Goal: Task Accomplishment & Management: Manage account settings

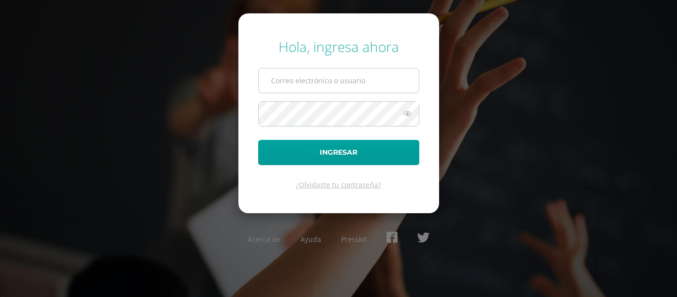
click at [298, 77] on input "text" at bounding box center [339, 80] width 160 height 24
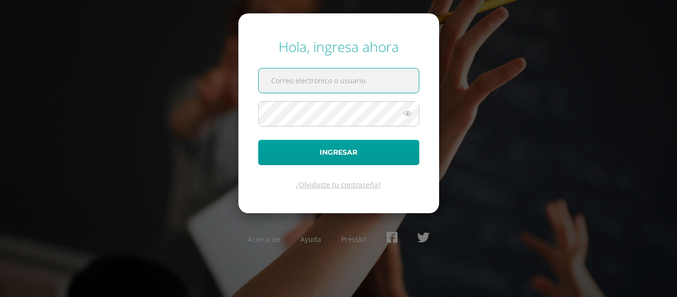
type input "amonterroso@colegiolosalamos.edu.gt"
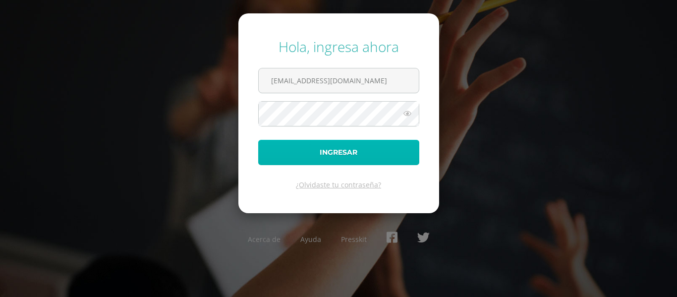
click at [334, 144] on button "Ingresar" at bounding box center [338, 152] width 161 height 25
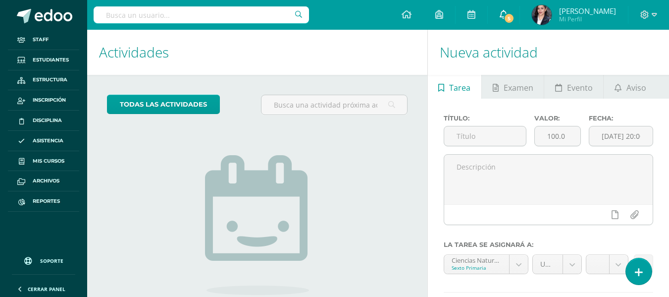
click at [501, 12] on icon at bounding box center [504, 14] width 8 height 9
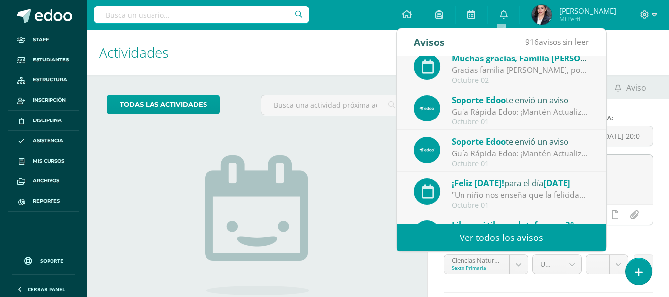
scroll to position [99, 0]
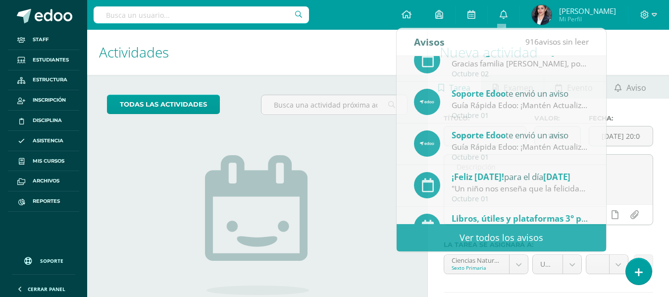
click at [331, 217] on div "No tienes actividades Échale un vistazo a los demás períodos o sal y disfruta d…" at bounding box center [257, 236] width 198 height 226
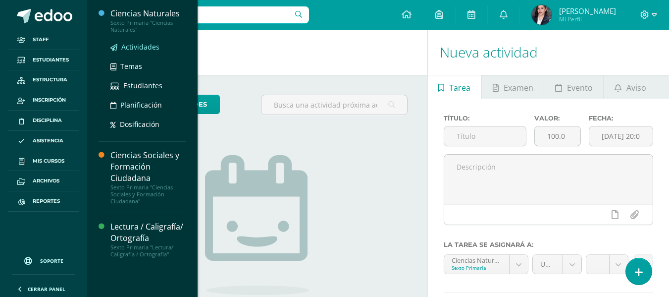
click at [141, 43] on span "Actividades" at bounding box center [140, 46] width 38 height 9
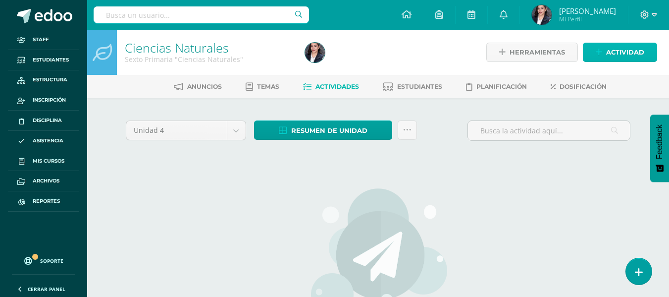
click at [608, 57] on span "Actividad" at bounding box center [625, 52] width 38 height 18
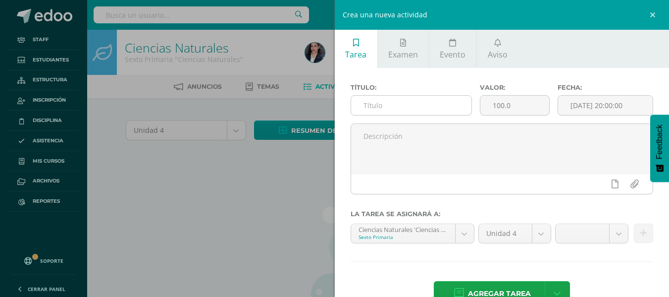
click at [382, 106] on input "text" at bounding box center [411, 105] width 120 height 19
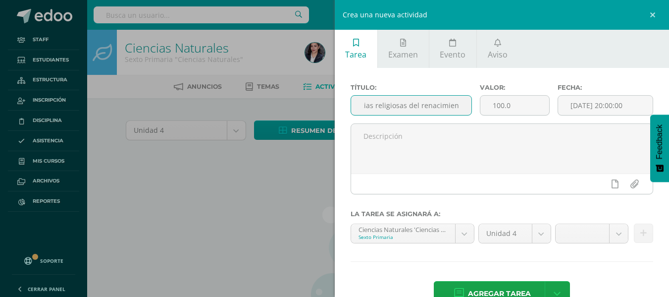
scroll to position [0, 27]
type input "Creencias religiosas del renacimiento"
type input "10"
click at [614, 226] on body "Staff Estudiantes Estructura Inscripción Disciplina Asistencia Mis cursos Archi…" at bounding box center [334, 214] width 669 height 428
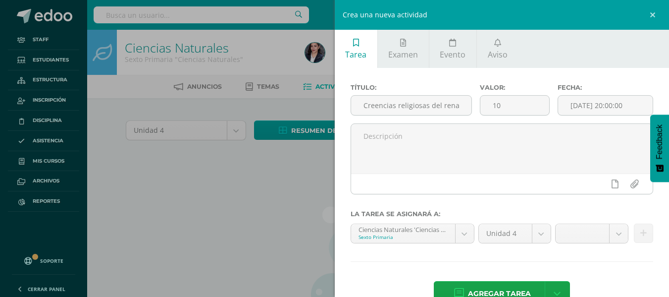
click at [276, 256] on body "Staff Estudiantes Estructura Inscripción Disciplina Asistencia Mis cursos Archi…" at bounding box center [334, 214] width 669 height 428
click at [657, 10] on link at bounding box center [654, 15] width 30 height 30
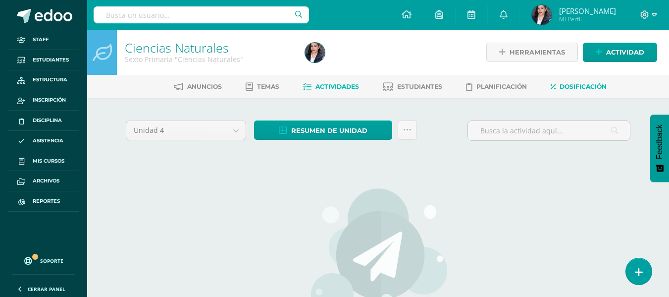
click at [563, 82] on link "Dosificación" at bounding box center [579, 87] width 56 height 16
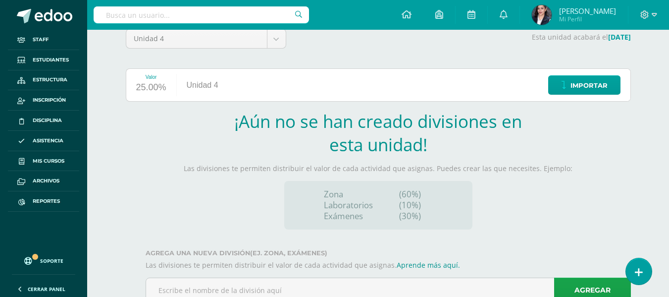
scroll to position [99, 0]
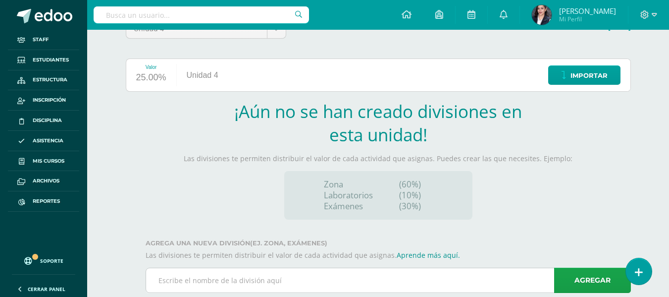
click at [282, 289] on input "text" at bounding box center [388, 280] width 484 height 24
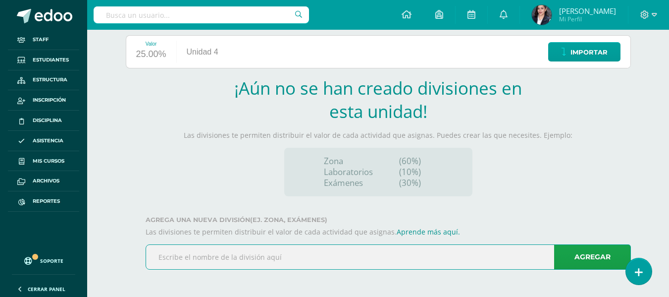
scroll to position [123, 0]
type input "Z"
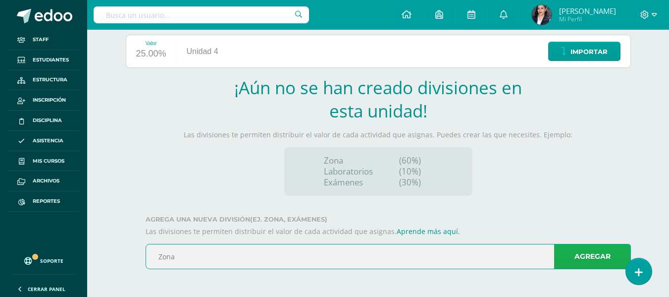
type input "Zona"
click at [571, 250] on link "Agregar" at bounding box center [592, 256] width 77 height 25
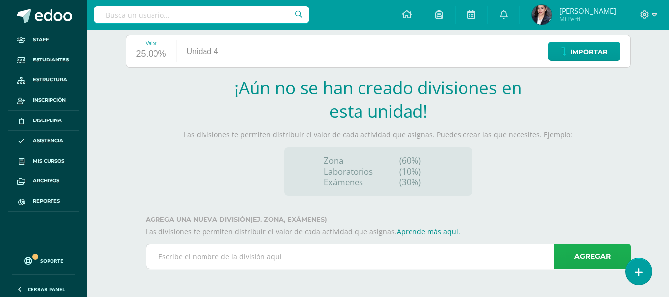
scroll to position [24, 0]
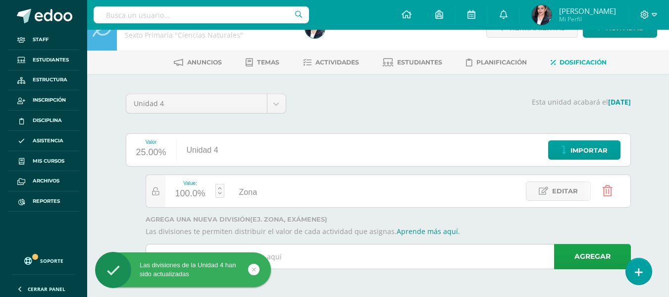
click at [342, 258] on input "text" at bounding box center [388, 256] width 484 height 24
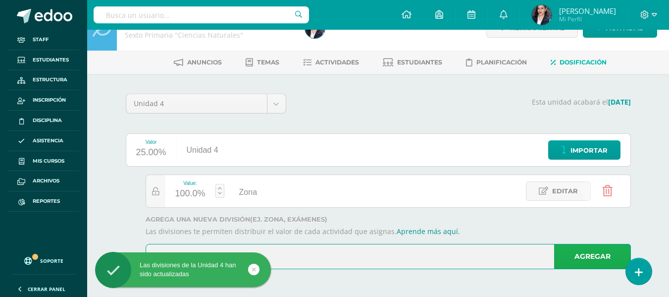
type input "Evaluación"
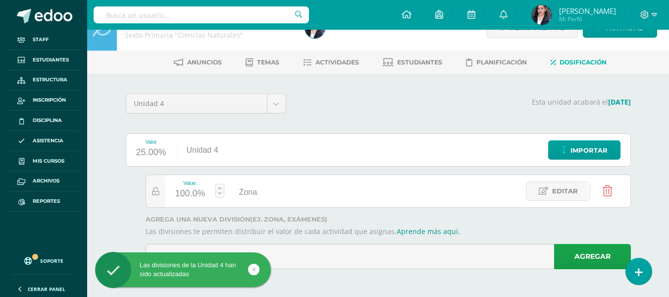
click at [574, 251] on link "Agregar" at bounding box center [592, 256] width 77 height 25
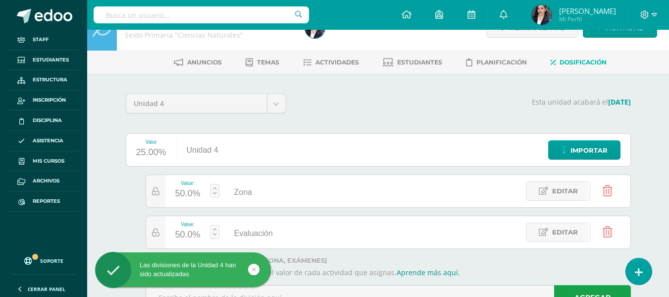
click at [184, 189] on div "50.0%" at bounding box center [187, 194] width 25 height 16
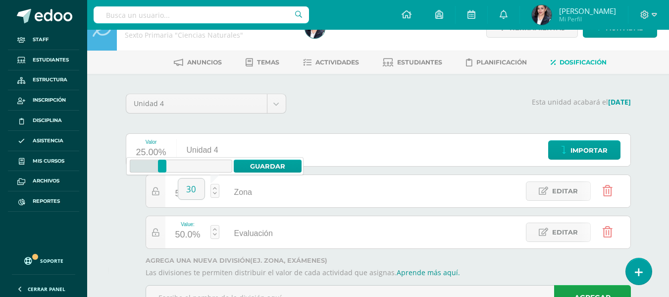
type input "3"
type input "70"
click at [277, 166] on link "Guardar" at bounding box center [268, 165] width 68 height 13
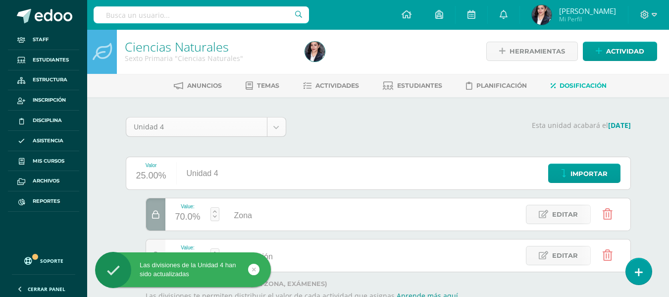
scroll to position [0, 0]
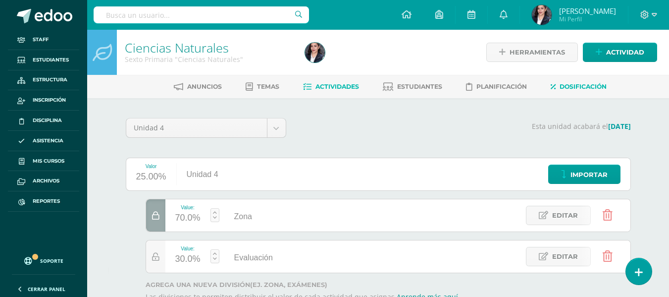
click at [330, 91] on link "Actividades" at bounding box center [331, 87] width 56 height 16
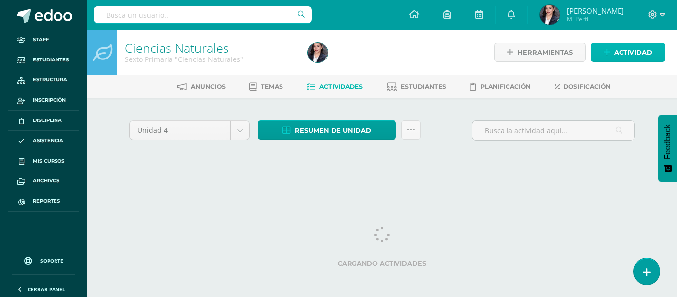
click at [642, 56] on span "Actividad" at bounding box center [633, 52] width 38 height 18
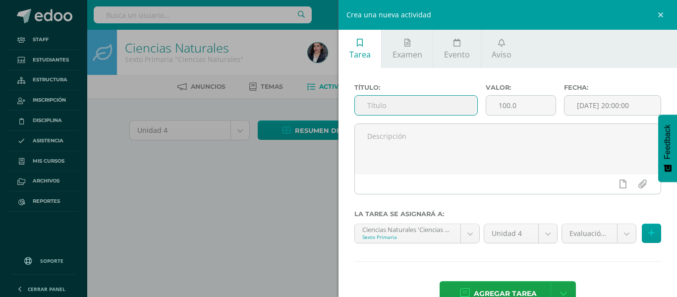
click at [413, 105] on input "text" at bounding box center [416, 105] width 122 height 19
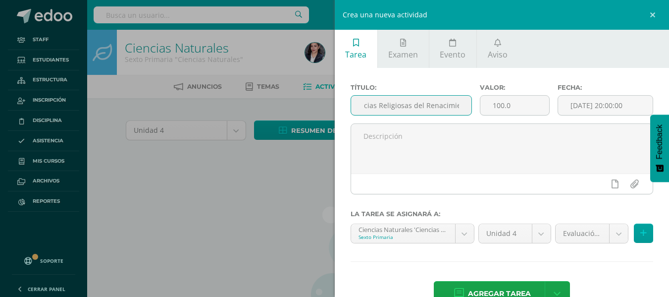
scroll to position [0, 30]
type input "Creencias Religiosas del Renacimiento"
type input "10"
click at [592, 230] on body "Staff Estudiantes Estructura Inscripción Disciplina Asistencia Mis cursos Archi…" at bounding box center [334, 214] width 669 height 428
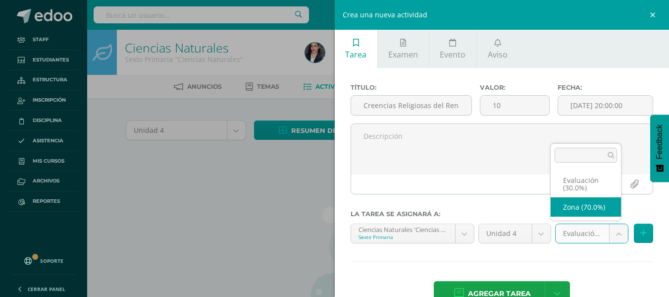
select select "66794"
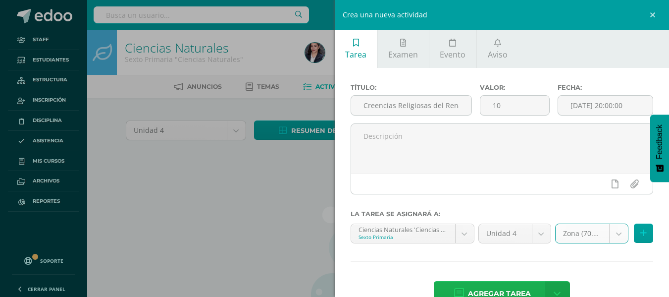
click at [508, 287] on span "Agregar tarea" at bounding box center [499, 293] width 63 height 24
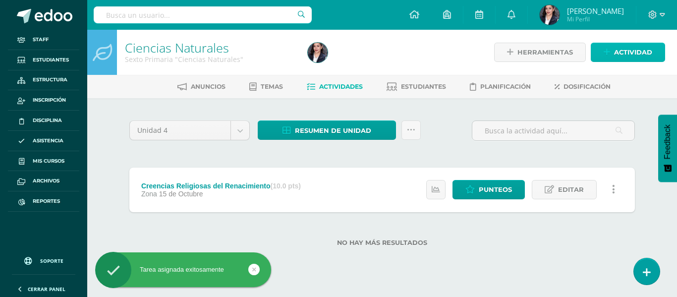
click at [629, 56] on span "Actividad" at bounding box center [633, 52] width 38 height 18
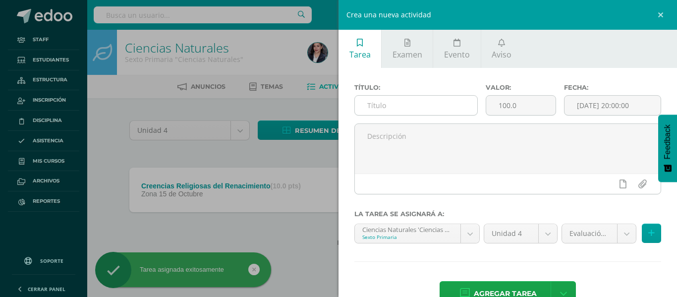
click at [393, 100] on input "text" at bounding box center [416, 105] width 122 height 19
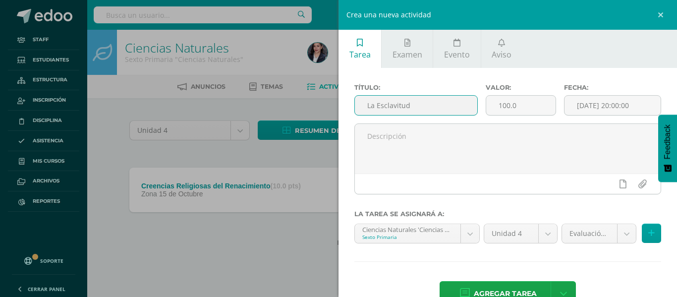
type input "La Esclavitud"
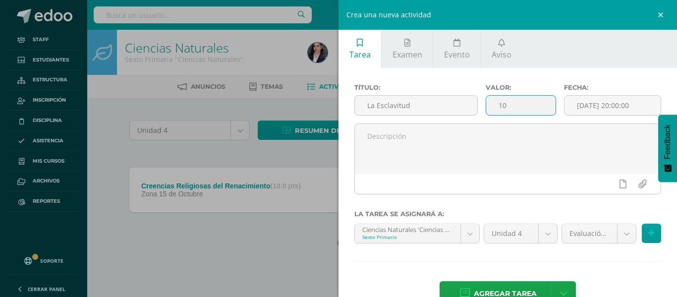
type input "10"
click at [220, 239] on div "Crea una nueva actividad Tarea Examen Evento Aviso Título: La Esclavitud Valor:…" at bounding box center [338, 148] width 677 height 297
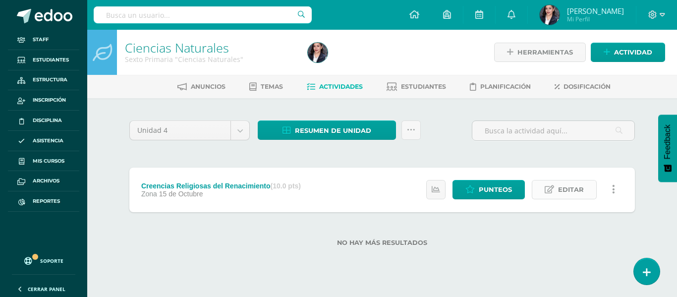
click at [579, 192] on span "Editar" at bounding box center [571, 189] width 26 height 18
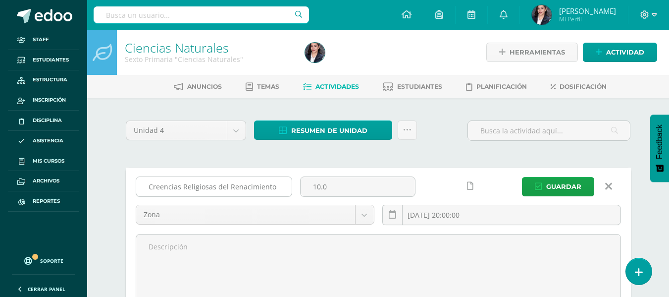
click at [273, 186] on input "Creencias Religiosas del Renacimiento" at bounding box center [214, 186] width 156 height 19
type input "Proyecto Colaborativo Fase 1"
type input "1"
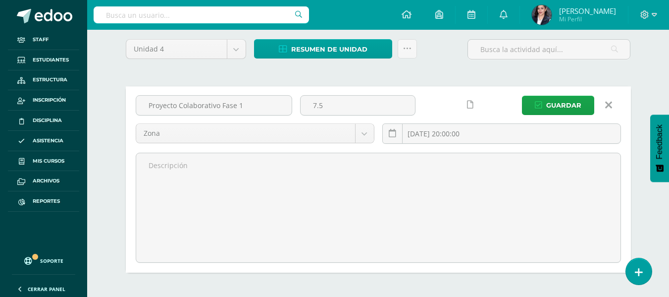
scroll to position [123, 0]
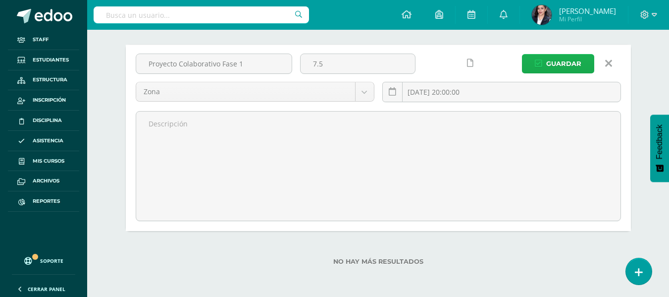
type input "7.5"
click at [550, 64] on span "Guardar" at bounding box center [563, 63] width 35 height 18
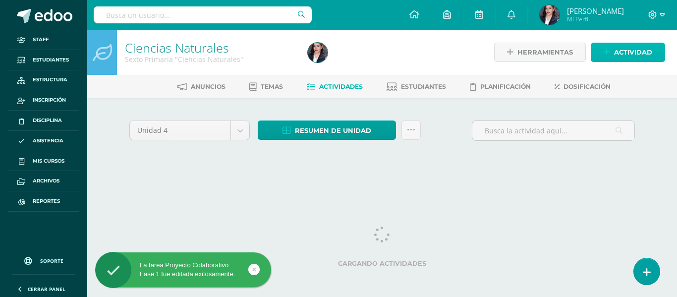
click at [640, 57] on span "Actividad" at bounding box center [633, 52] width 38 height 18
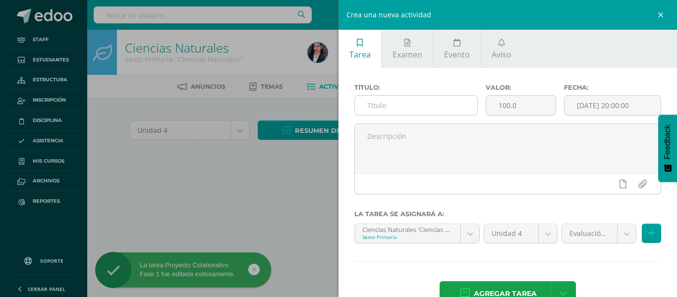
click at [379, 110] on input "text" at bounding box center [416, 105] width 122 height 19
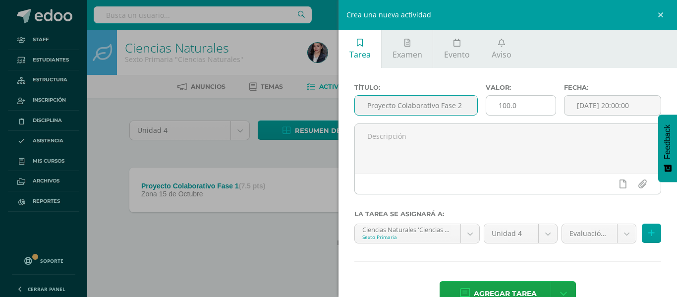
type input "Proyecto Colaborativo Fase 2"
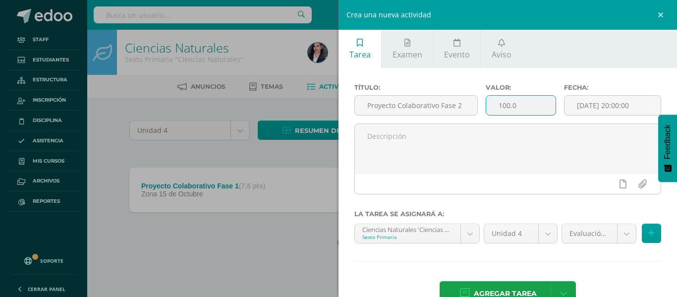
click at [524, 114] on input "100.0" at bounding box center [521, 105] width 70 height 19
type input "7.5"
click at [569, 231] on body "La tarea Proyecto Colaborativo Fase 1 fue editada exitosamente. Staff Estudiant…" at bounding box center [338, 139] width 677 height 278
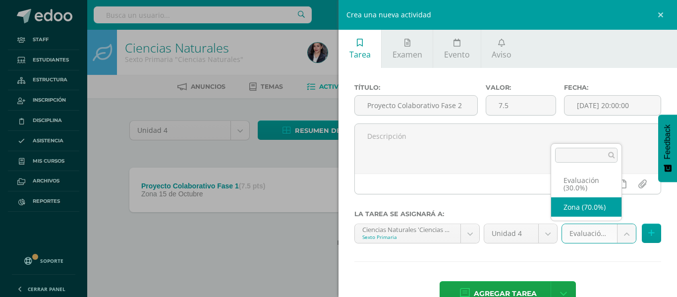
select select "66794"
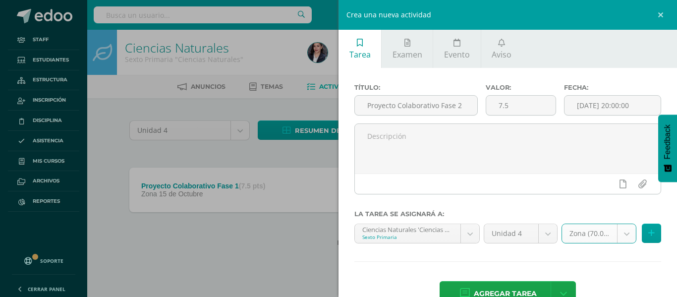
click at [524, 286] on span "Agregar tarea" at bounding box center [505, 293] width 63 height 24
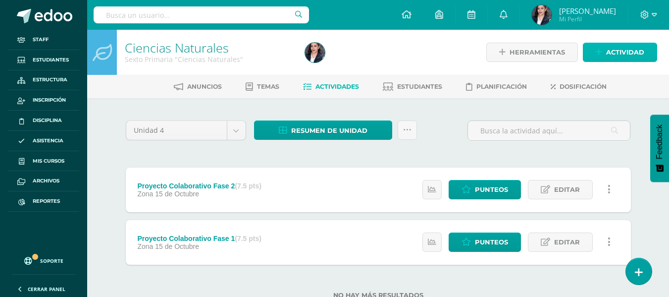
click at [633, 54] on span "Actividad" at bounding box center [625, 52] width 38 height 18
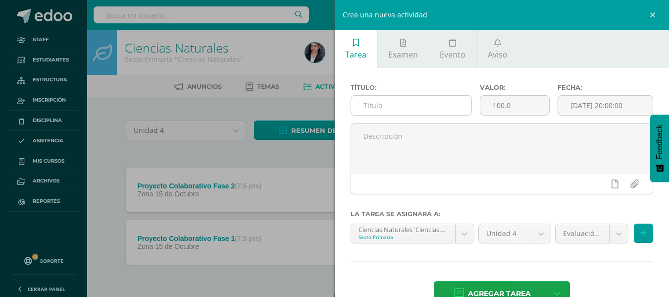
click at [424, 114] on input "text" at bounding box center [411, 105] width 120 height 19
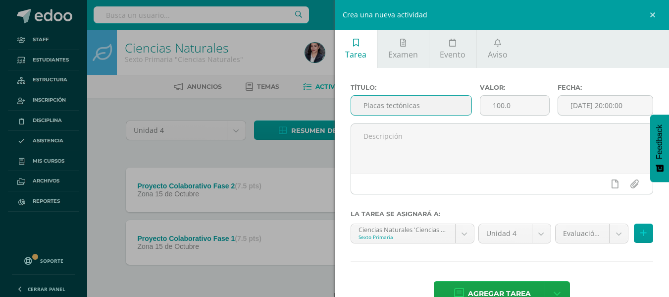
type input "Placas tectónicas"
type input "10"
click at [582, 226] on body "Tarea asignada exitosamente Staff Estudiantes Estructura Inscripción Disciplina…" at bounding box center [334, 165] width 669 height 330
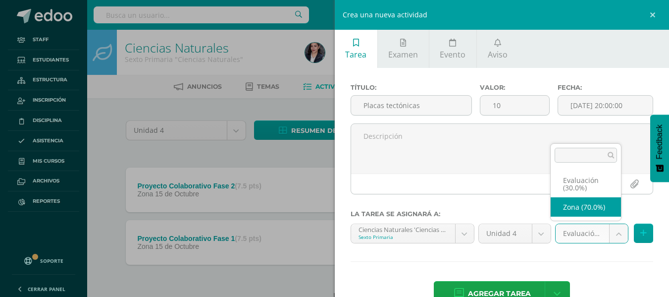
select select "66794"
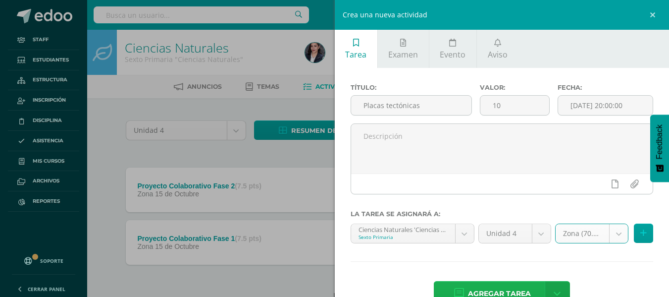
click at [512, 283] on span "Agregar tarea" at bounding box center [499, 293] width 63 height 24
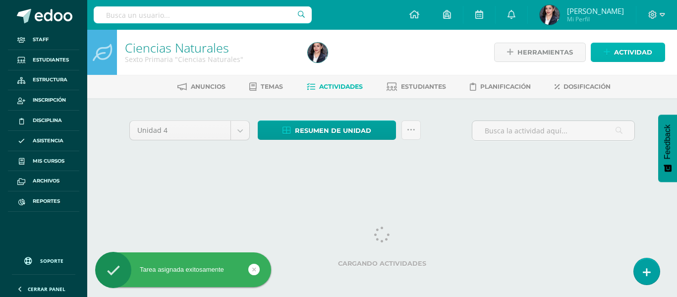
click at [600, 52] on link "Actividad" at bounding box center [627, 52] width 74 height 19
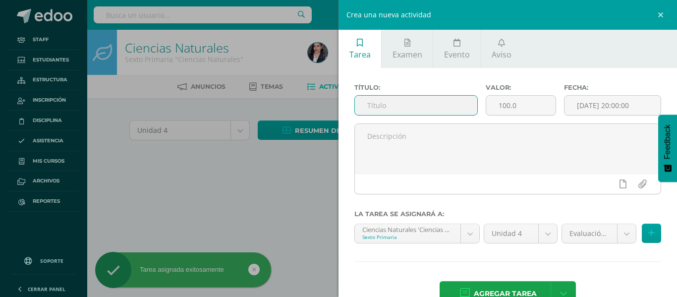
click at [401, 103] on input "text" at bounding box center [416, 105] width 122 height 19
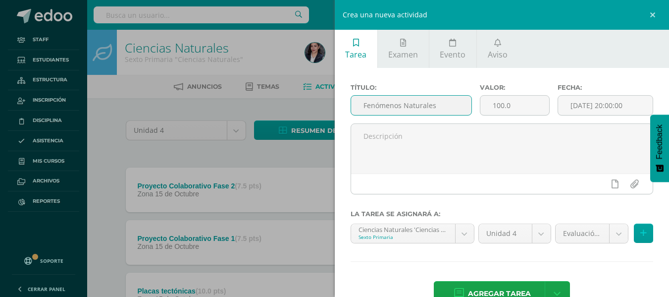
type input "Fenómenos Naturales"
type input "10"
click at [578, 224] on body "Tarea asignada exitosamente Staff Estudiantes Estructura Inscripción Disciplina…" at bounding box center [334, 191] width 669 height 383
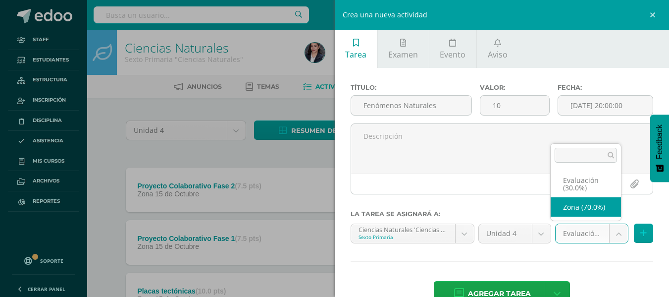
select select "66794"
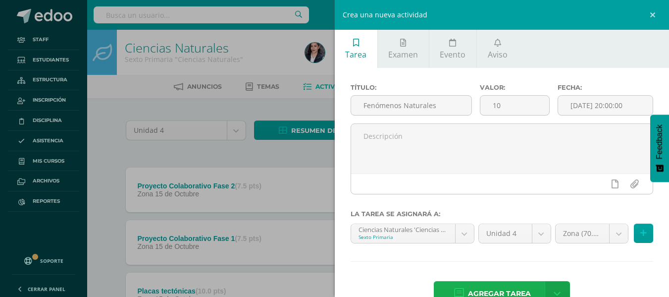
click at [517, 287] on span "Agregar tarea" at bounding box center [499, 293] width 63 height 24
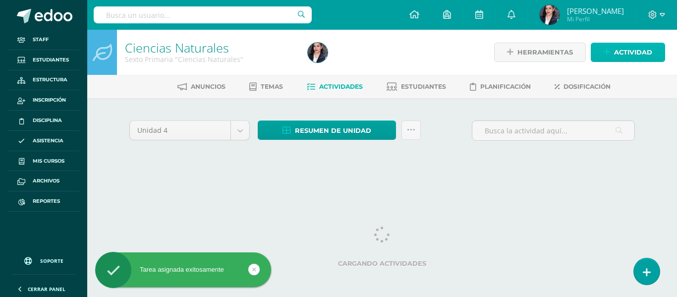
click at [639, 53] on span "Actividad" at bounding box center [633, 52] width 38 height 18
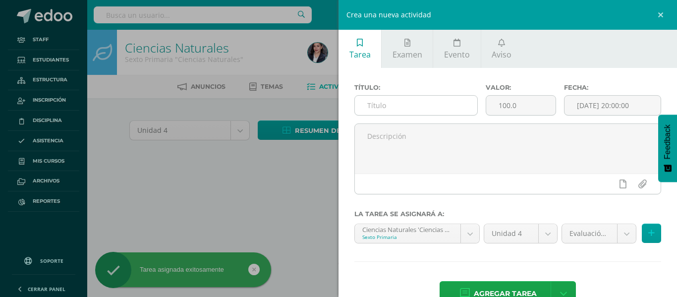
click at [396, 97] on input "text" at bounding box center [416, 105] width 122 height 19
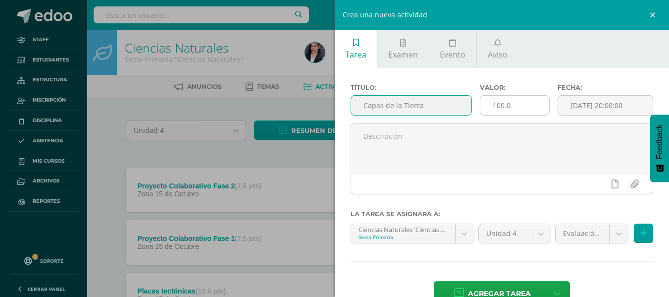
type input "Capas de la Tierra"
click at [491, 104] on input "100.0" at bounding box center [514, 105] width 69 height 19
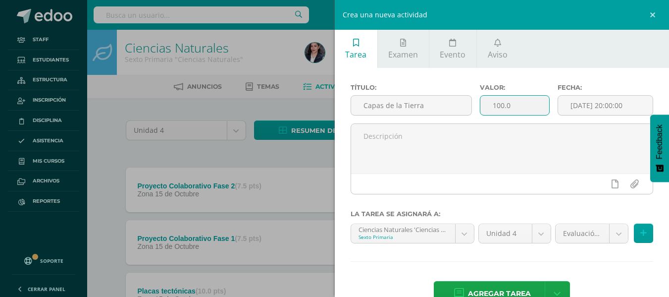
click at [491, 104] on input "100.0" at bounding box center [514, 105] width 69 height 19
type input "10"
click at [567, 229] on body "Tarea asignada exitosamente Staff Estudiantes Estructura Inscripción Disciplina…" at bounding box center [334, 217] width 669 height 435
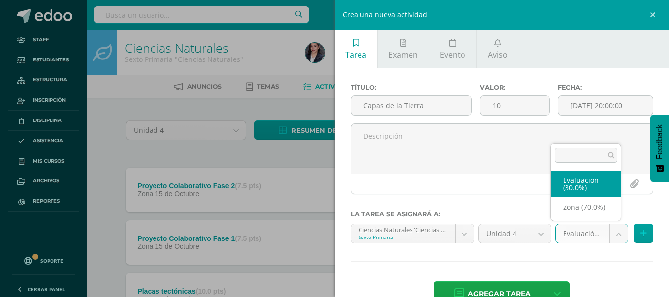
click at [571, 218] on ul "Evaluación (30.0%) Zona (70.0%)" at bounding box center [586, 193] width 70 height 54
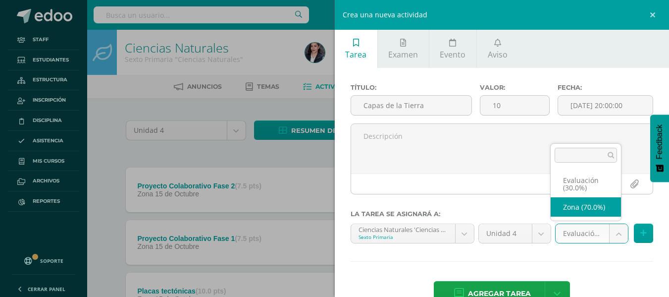
select select "66794"
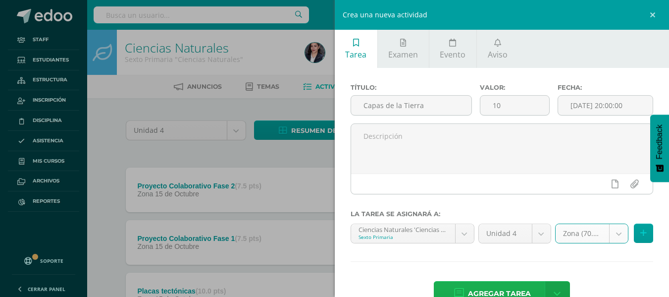
click at [479, 285] on span "Agregar tarea" at bounding box center [499, 293] width 63 height 24
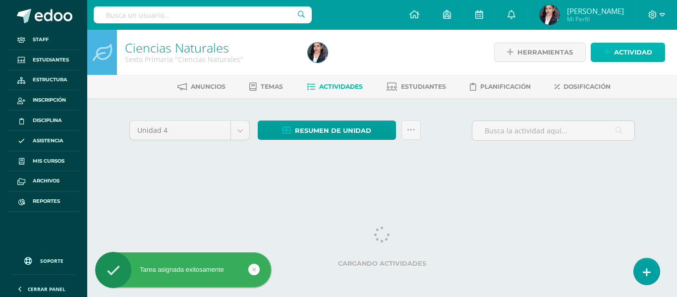
click at [625, 53] on span "Actividad" at bounding box center [633, 52] width 38 height 18
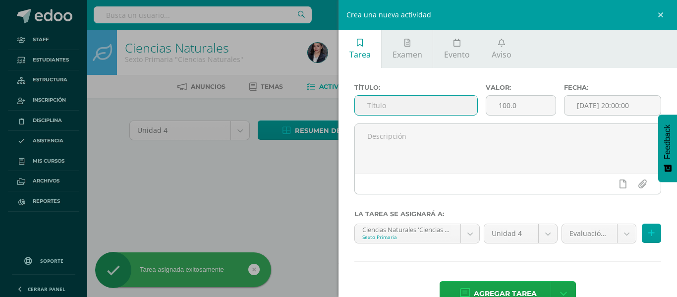
click at [411, 110] on input "text" at bounding box center [416, 105] width 122 height 19
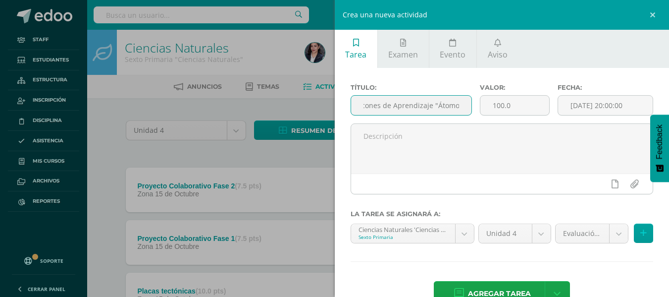
scroll to position [0, 15]
type input "Rincones de Aprendizaje "Átomo""
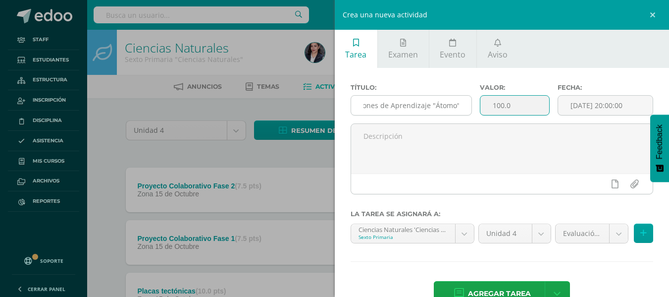
scroll to position [0, 0]
type input "10"
click at [584, 234] on body "Tarea asignada exitosamente Staff Estudiantes Estructura Inscripción Disciplina…" at bounding box center [334, 244] width 669 height 488
click at [568, 250] on div "Evaluación (30.0%) Evaluación (30.0%) Zona (70.0%)" at bounding box center [604, 237] width 103 height 28
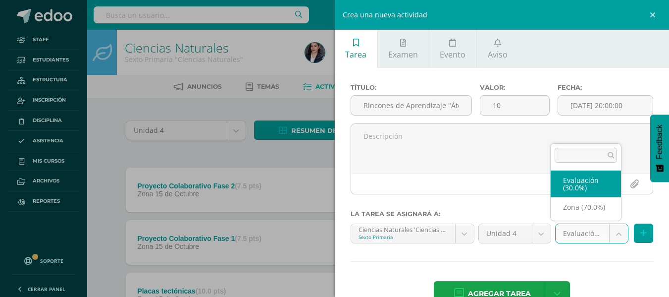
click at [570, 241] on body "Tarea asignada exitosamente Staff Estudiantes Estructura Inscripción Disciplina…" at bounding box center [334, 244] width 669 height 488
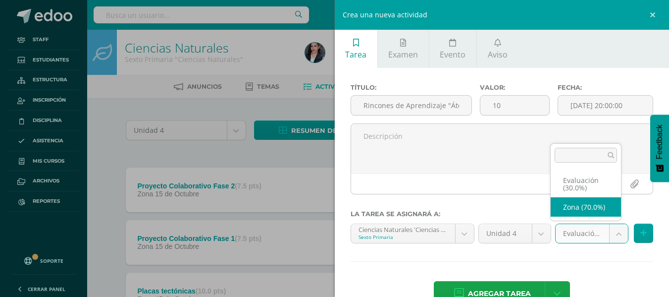
select select "66794"
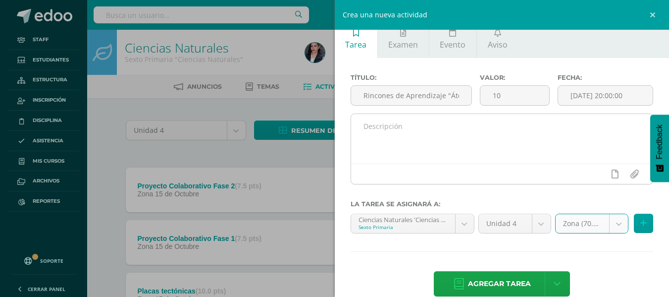
scroll to position [27, 0]
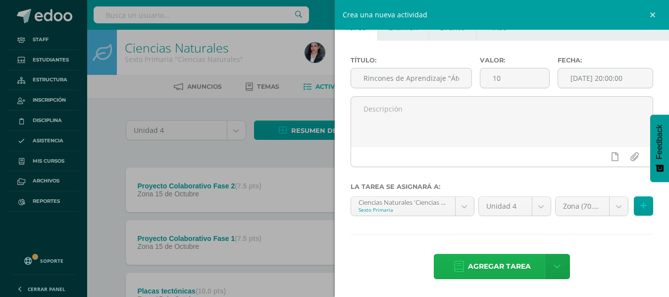
click at [484, 276] on span "Agregar tarea" at bounding box center [499, 266] width 63 height 24
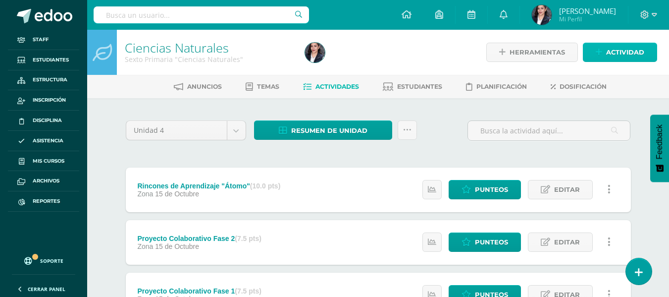
click at [641, 53] on span "Actividad" at bounding box center [625, 52] width 38 height 18
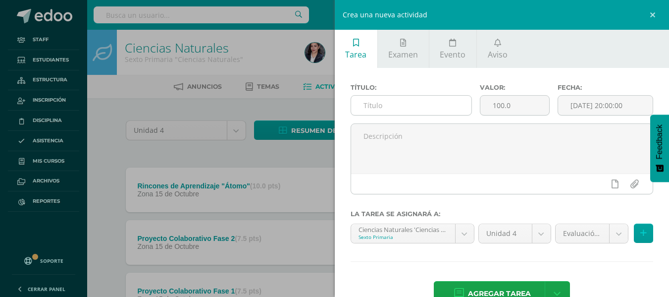
click at [450, 103] on input "text" at bounding box center [411, 105] width 120 height 19
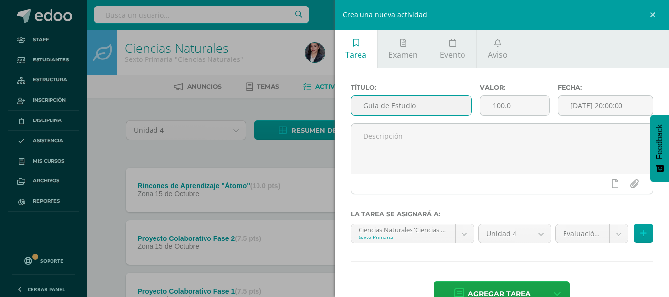
type input "Guía de Estudio"
type input "15"
click at [578, 244] on div "Evaluación (30.0%) Evaluación (30.0%) Zona (70.0%)" at bounding box center [604, 237] width 103 height 28
click at [579, 239] on body "Tarea asignada exitosamente Staff Estudiantes Estructura Inscripción Disciplina…" at bounding box center [334, 270] width 669 height 540
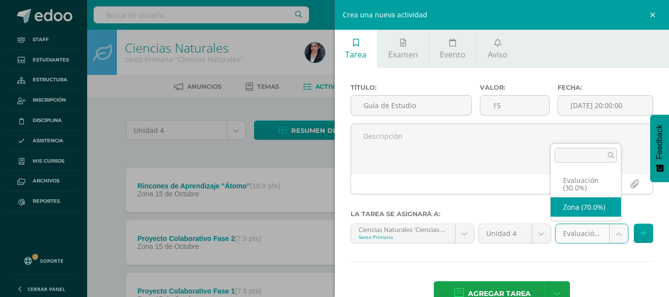
select select "66794"
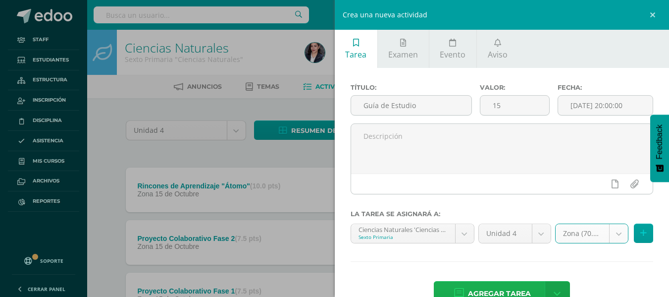
click at [508, 285] on span "Agregar tarea" at bounding box center [499, 293] width 63 height 24
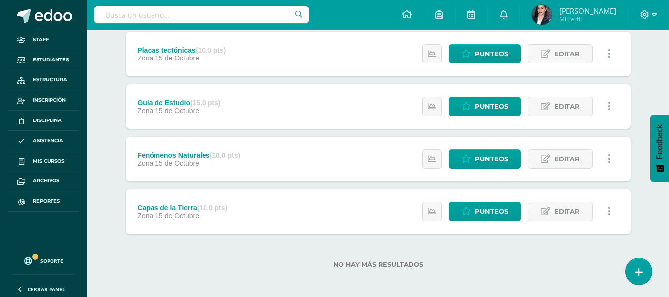
scroll to position [296, 0]
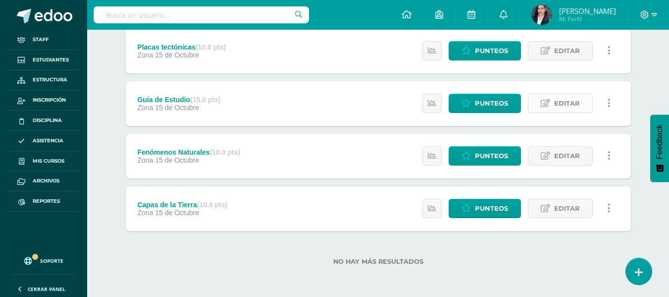
click at [552, 113] on link "Editar" at bounding box center [560, 103] width 65 height 19
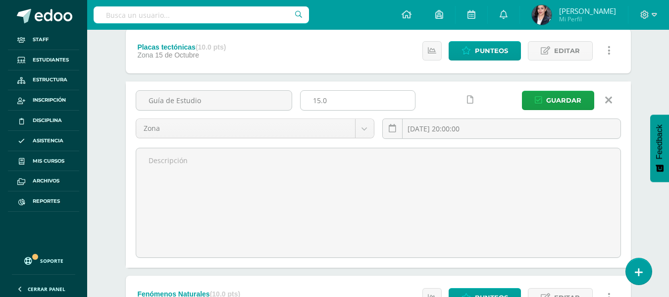
click at [351, 93] on input "15.0" at bounding box center [358, 100] width 114 height 19
type input "1"
type input "10"
click at [554, 99] on span "Guardar" at bounding box center [563, 100] width 35 height 18
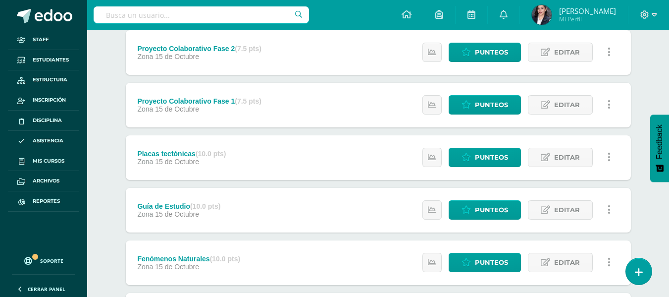
scroll to position [198, 0]
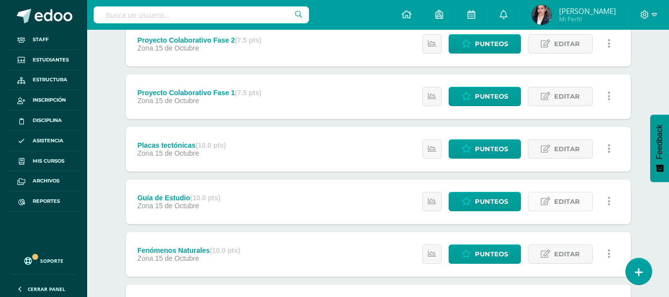
click at [555, 196] on span "Editar" at bounding box center [567, 201] width 26 height 18
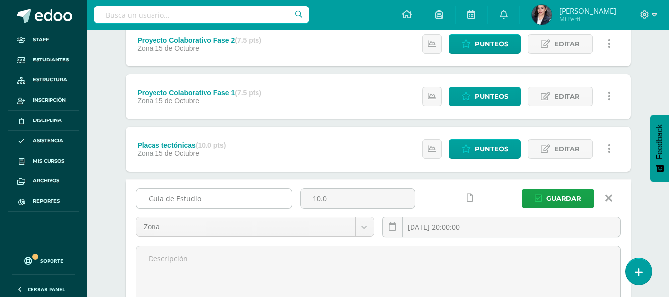
drag, startPoint x: 333, startPoint y: 197, endPoint x: 280, endPoint y: 201, distance: 53.1
click at [278, 199] on div "Guía de Estudio 10.0 Zona Zona Evaluación 2025-10-15 20:00:00 Guardar" at bounding box center [378, 216] width 493 height 56
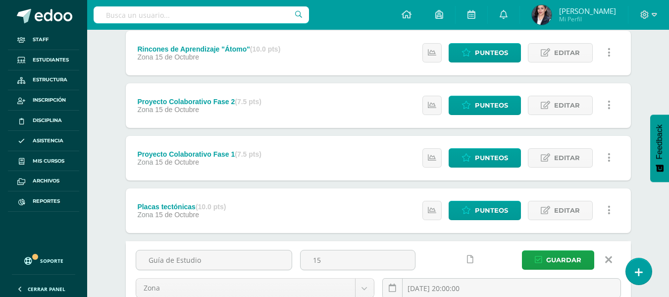
scroll to position [154, 0]
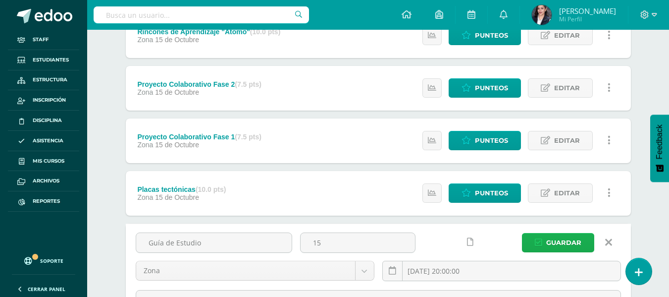
type input "15"
click at [559, 247] on span "Guardar" at bounding box center [563, 242] width 35 height 18
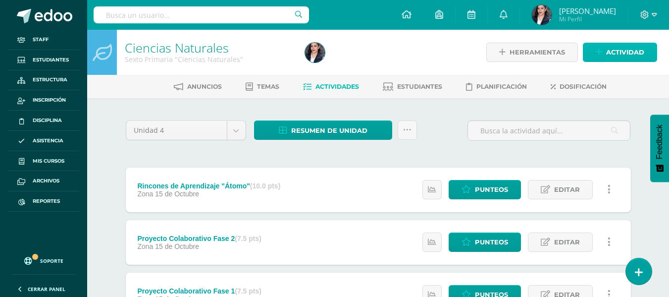
click at [616, 48] on span "Actividad" at bounding box center [625, 52] width 38 height 18
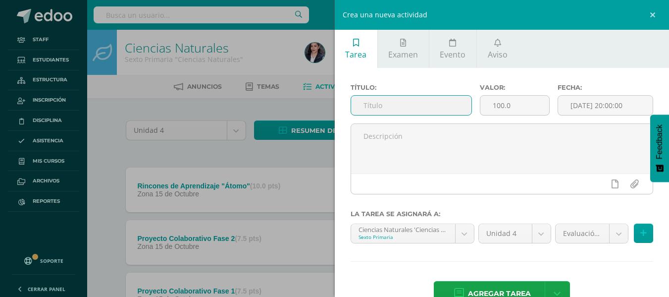
click at [419, 97] on input "text" at bounding box center [411, 105] width 120 height 19
type input "Evaluación de Unidad"
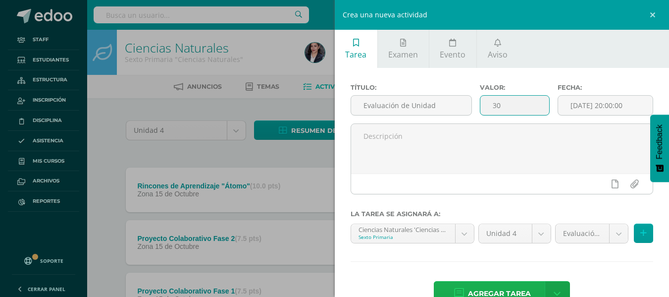
type input "30"
click at [498, 293] on span "Agregar tarea" at bounding box center [499, 293] width 63 height 24
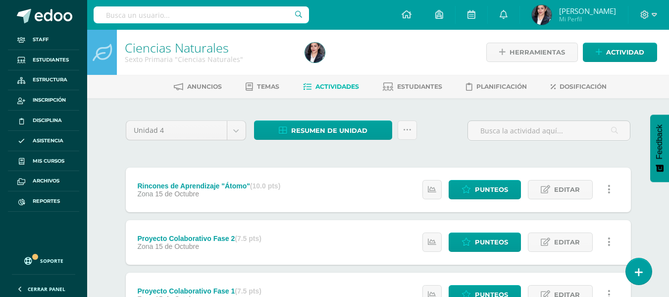
click at [449, 130] on div "Unidad 4 Unidad 1 Unidad 2 Unidad 3 Unidad 4 Resumen de unidad Descargar como H…" at bounding box center [378, 134] width 513 height 28
click at [366, 129] on span "Resumen de unidad" at bounding box center [329, 130] width 76 height 18
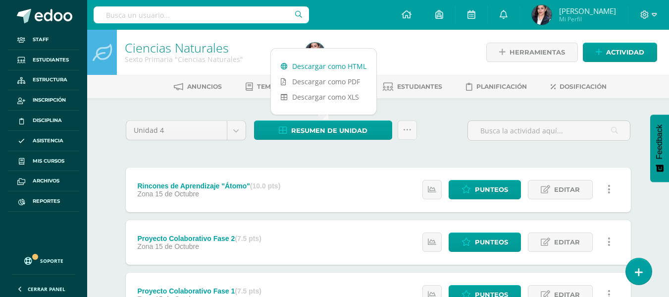
click at [356, 70] on link "Descargar como HTML" at bounding box center [324, 65] width 106 height 15
click at [414, 125] on link at bounding box center [407, 129] width 19 height 19
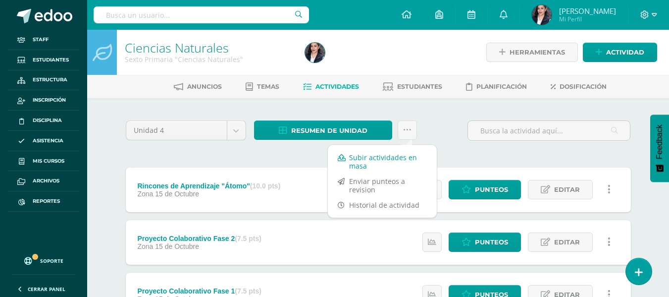
click at [394, 157] on link "Subir actividades en masa" at bounding box center [382, 162] width 109 height 24
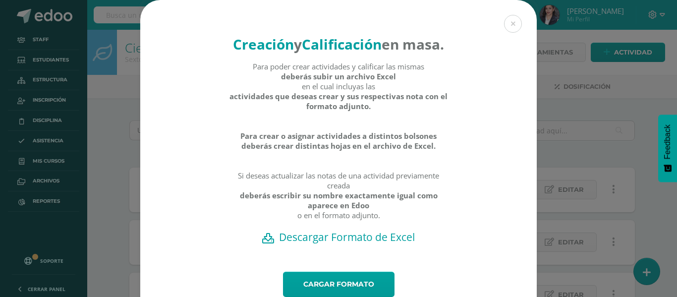
click at [388, 244] on h2 "Descargar Formato de Excel" at bounding box center [339, 237] width 362 height 14
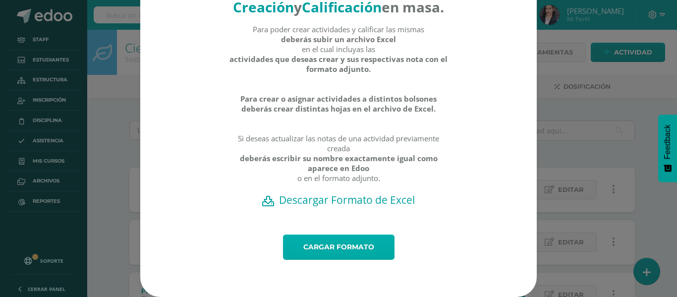
scroll to position [50, 0]
click at [342, 251] on link "Cargar formato" at bounding box center [338, 246] width 111 height 25
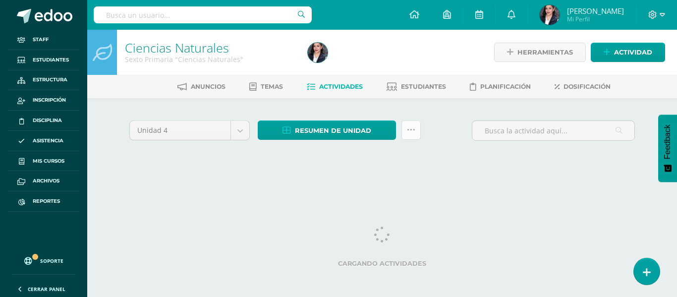
click at [413, 134] on link at bounding box center [410, 129] width 19 height 19
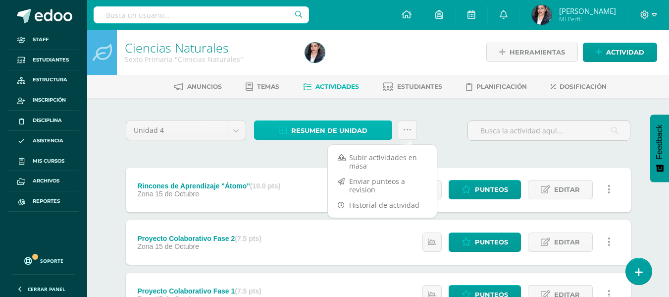
click at [325, 133] on span "Resumen de unidad" at bounding box center [329, 130] width 76 height 18
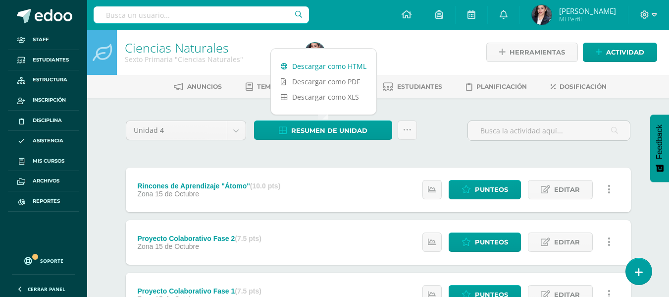
click at [331, 67] on link "Descargar como HTML" at bounding box center [324, 65] width 106 height 15
click at [566, 148] on div at bounding box center [549, 134] width 171 height 28
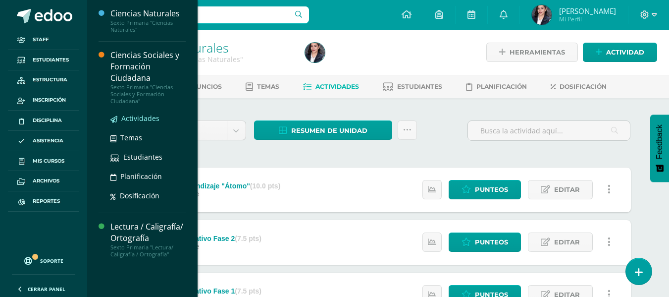
click at [130, 120] on span "Actividades" at bounding box center [140, 117] width 38 height 9
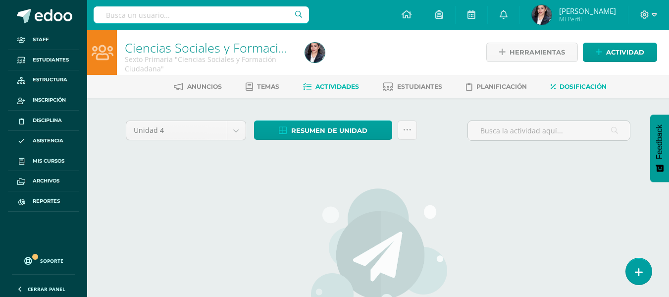
click at [585, 92] on link "Dosificación" at bounding box center [579, 87] width 56 height 16
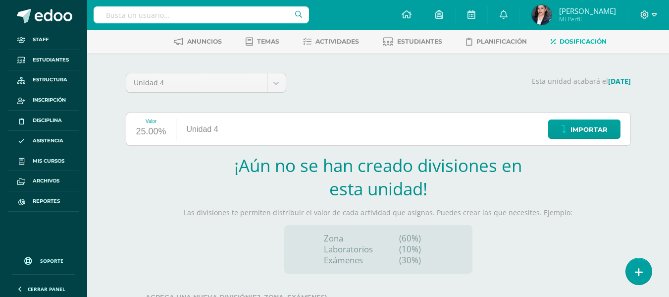
scroll to position [123, 0]
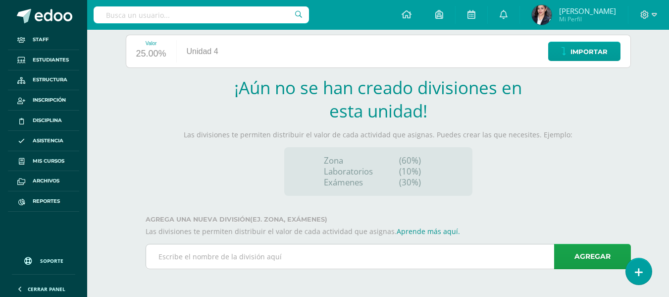
click at [398, 255] on input "text" at bounding box center [388, 256] width 484 height 24
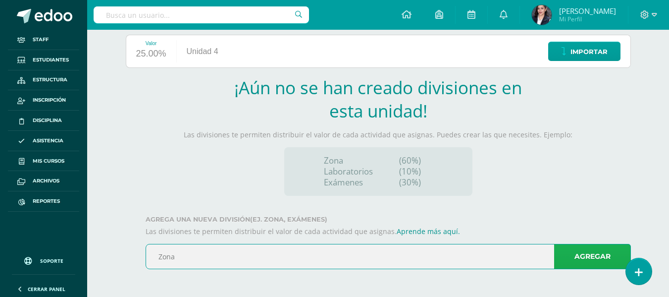
type input "Zona"
click at [569, 251] on link "Agregar" at bounding box center [592, 256] width 77 height 25
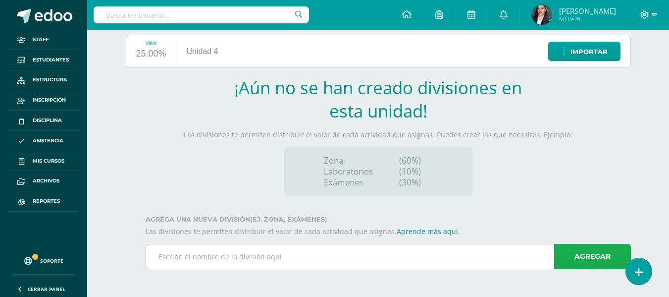
scroll to position [24, 0]
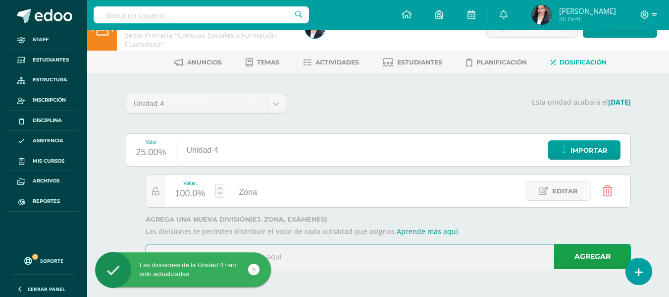
click at [315, 252] on input "text" at bounding box center [388, 256] width 484 height 24
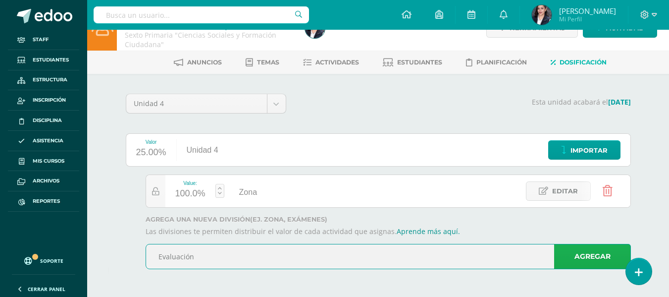
type input "Evaluación"
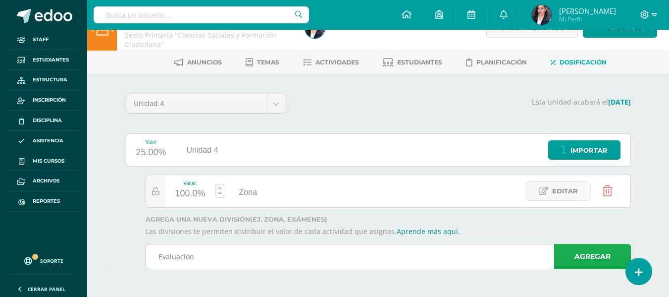
click at [607, 250] on link "Agregar" at bounding box center [592, 256] width 77 height 25
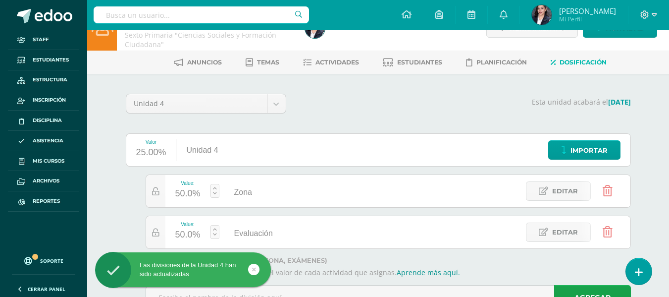
click at [182, 189] on div "50.0%" at bounding box center [187, 194] width 25 height 16
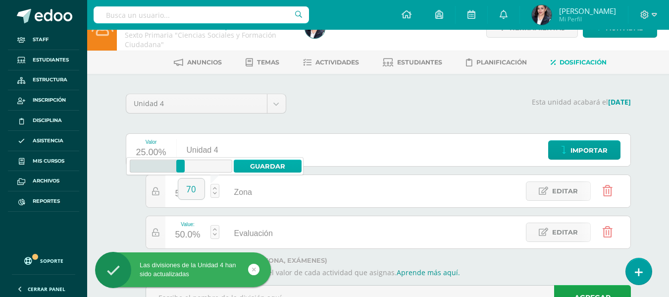
click at [261, 172] on link "Guardar" at bounding box center [268, 165] width 68 height 13
type input "70"
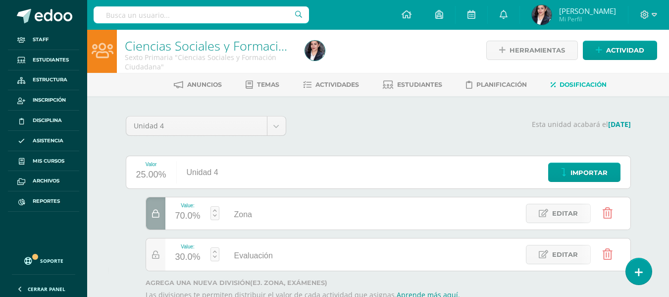
scroll to position [0, 0]
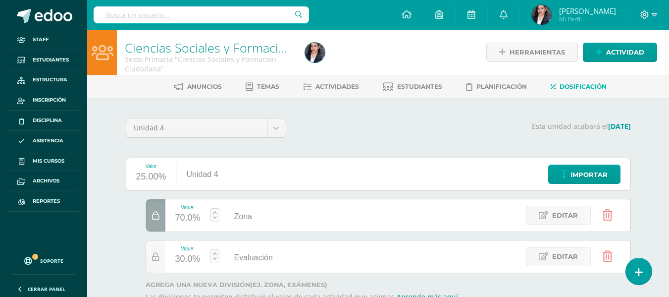
click at [331, 99] on div "Unidad 4 Unidad 1 Unidad 2 Unidad 3 Unidad 4 Esta unidad acabará el 24/10/2025 …" at bounding box center [378, 230] width 545 height 264
click at [331, 96] on div "Anuncios Temas Actividades Estudiantes Planificación Dosificación" at bounding box center [390, 86] width 606 height 23
click at [333, 92] on link "Actividades" at bounding box center [331, 87] width 56 height 16
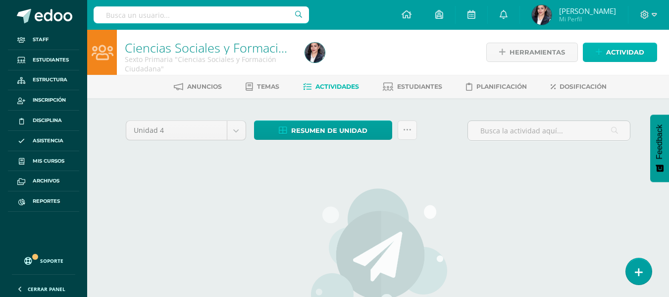
click at [639, 55] on span "Actividad" at bounding box center [625, 52] width 38 height 18
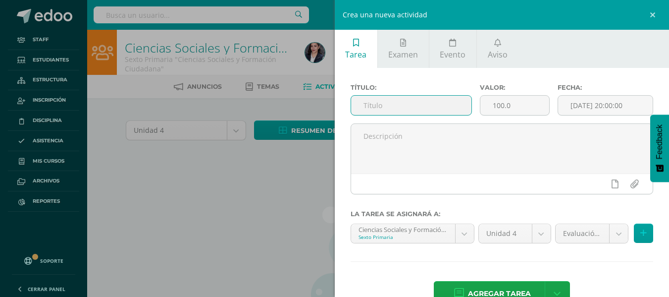
click at [406, 114] on input "text" at bounding box center [411, 105] width 120 height 19
type input "Renacimiento (Creencias religiosas)"
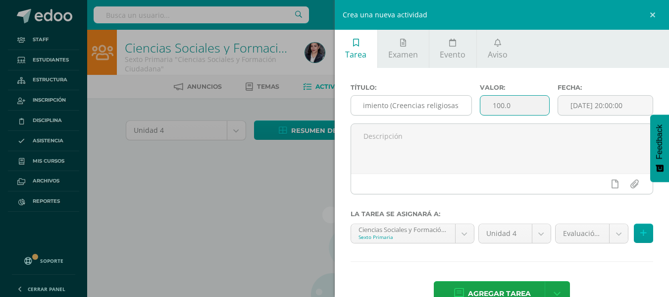
scroll to position [0, 0]
type input "10"
click at [582, 243] on div "Evaluación (30.0%)" at bounding box center [592, 233] width 74 height 20
click at [582, 235] on body "Staff Estudiantes Estructura Inscripción Disciplina Asistencia Mis cursos Archi…" at bounding box center [334, 214] width 669 height 428
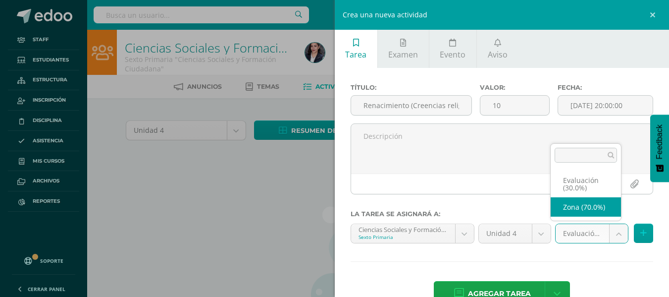
select select "66804"
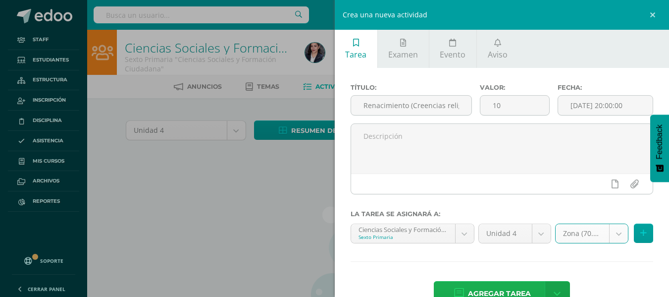
click at [461, 290] on link "Agregar tarea" at bounding box center [492, 293] width 117 height 25
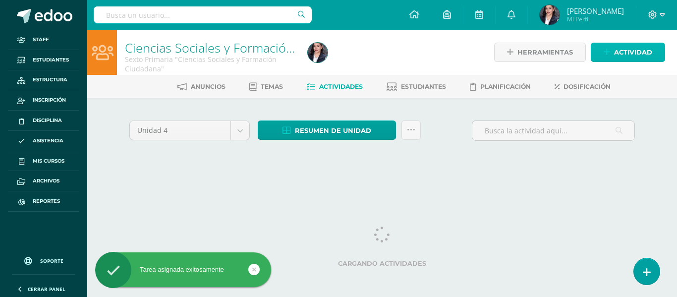
click at [643, 54] on span "Actividad" at bounding box center [633, 52] width 38 height 18
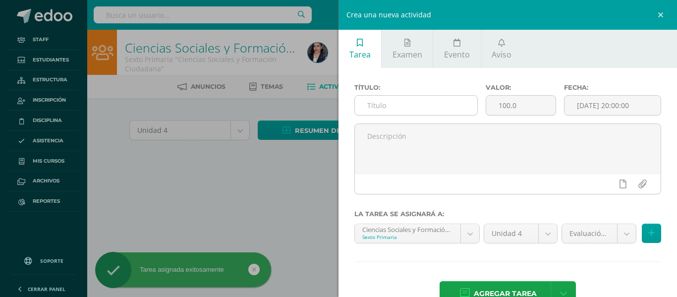
click at [379, 105] on input "text" at bounding box center [416, 105] width 122 height 19
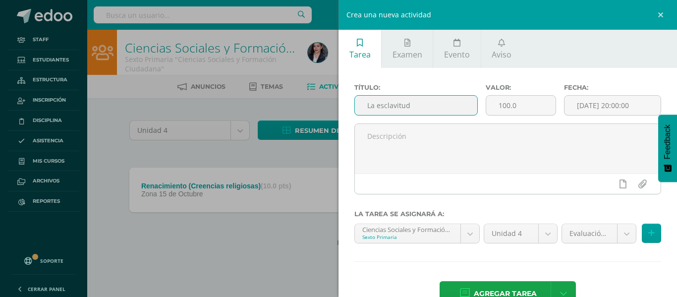
type input "La esclavitud"
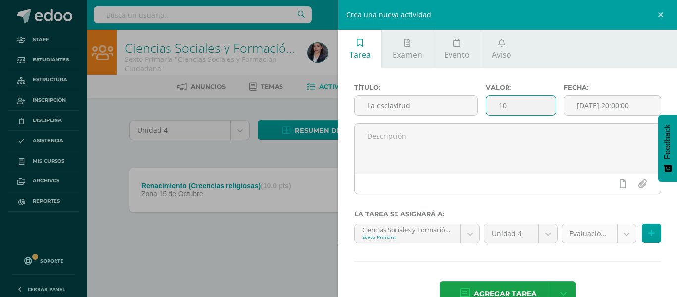
type input "10"
click at [583, 243] on div "Evaluación (30.0%)" at bounding box center [598, 233] width 75 height 20
click at [584, 236] on body "Tarea asignada exitosamente Staff Estudiantes Estructura Inscripción Disciplina…" at bounding box center [338, 139] width 677 height 278
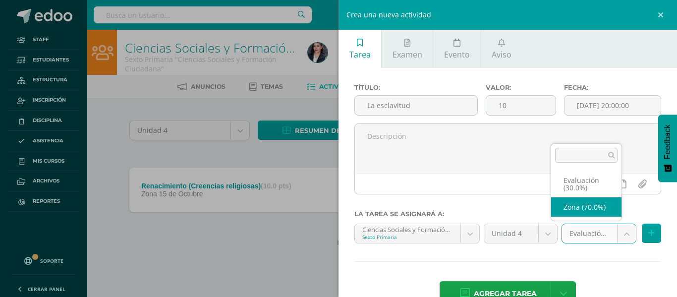
select select "66804"
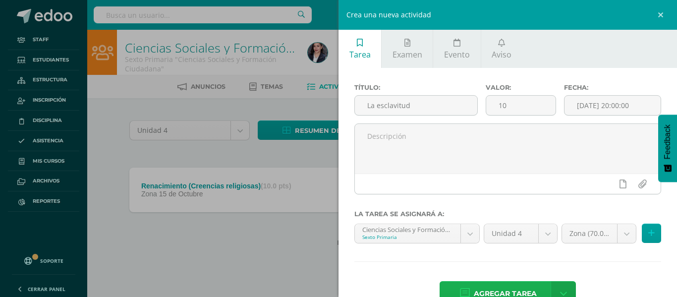
click at [509, 288] on span "Agregar tarea" at bounding box center [505, 293] width 63 height 24
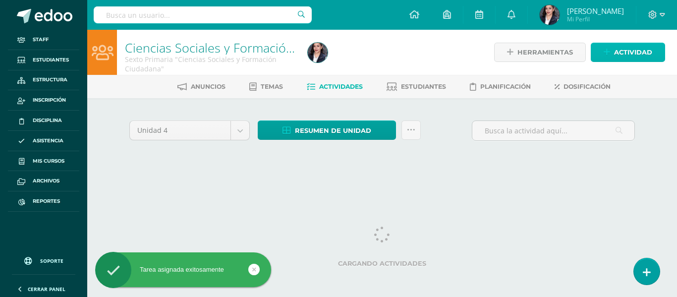
click at [618, 58] on span "Actividad" at bounding box center [633, 52] width 38 height 18
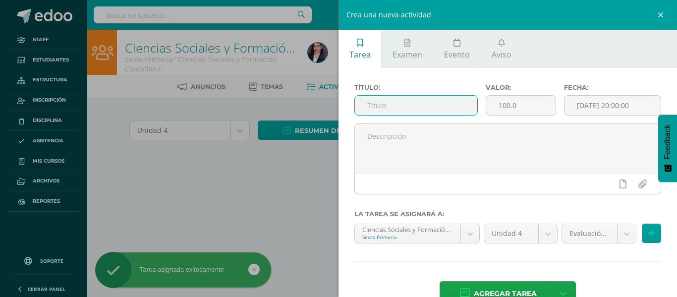
click at [396, 100] on input "text" at bounding box center [416, 105] width 122 height 19
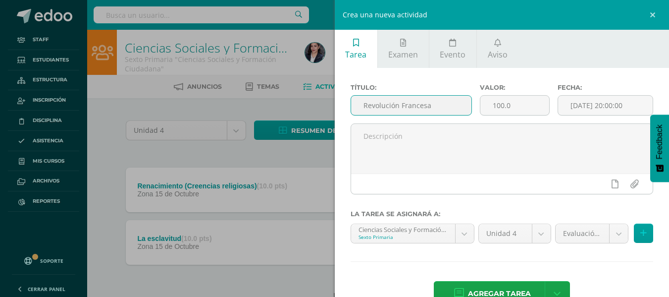
type input "Revolución Francesa"
type input "10"
click at [579, 232] on body "Tarea asignada exitosamente Staff Estudiantes Estructura Inscripción Disciplina…" at bounding box center [334, 165] width 669 height 330
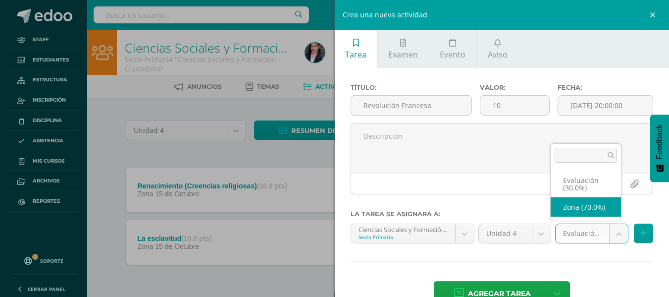
select select "66804"
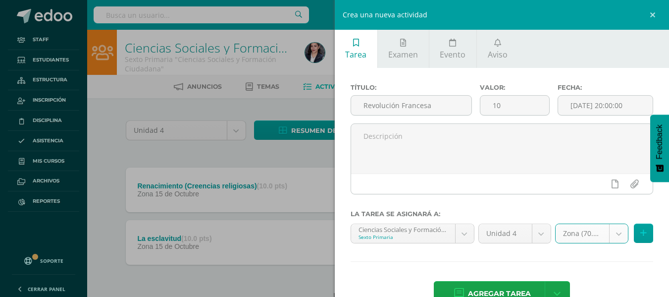
click at [501, 289] on span "Agregar tarea" at bounding box center [499, 293] width 63 height 24
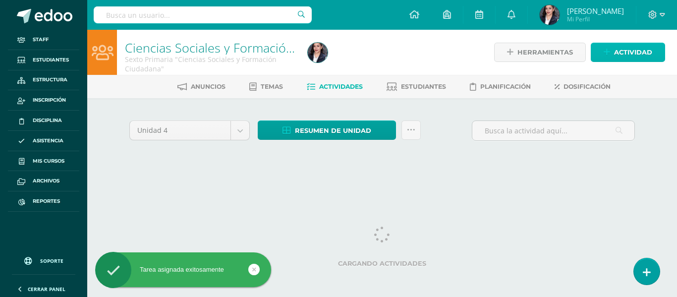
click at [637, 47] on span "Actividad" at bounding box center [633, 52] width 38 height 18
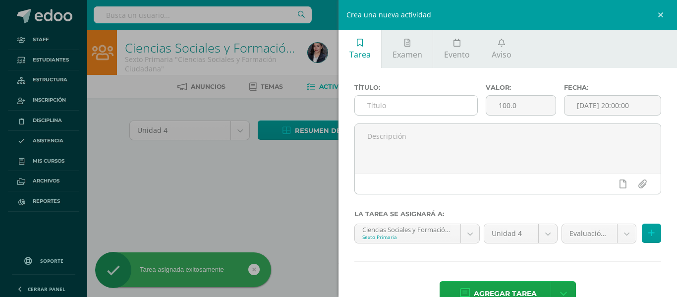
click at [398, 114] on input "text" at bounding box center [416, 105] width 122 height 19
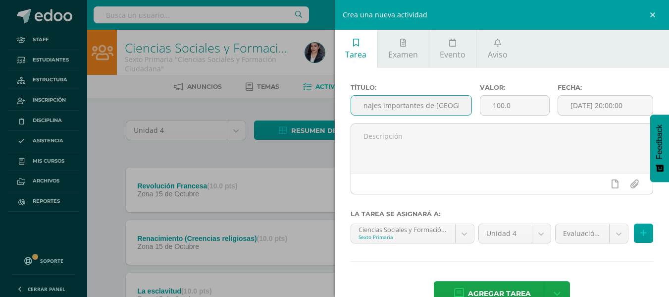
scroll to position [0, 22]
type input "Personajes importantes de [GEOGRAPHIC_DATA]"
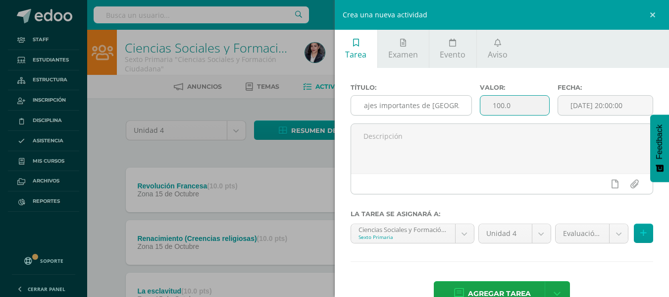
scroll to position [0, 0]
type input "10"
click at [592, 235] on body "Tarea asignada exitosamente Staff Estudiantes Estructura Inscripción Disciplina…" at bounding box center [334, 191] width 669 height 383
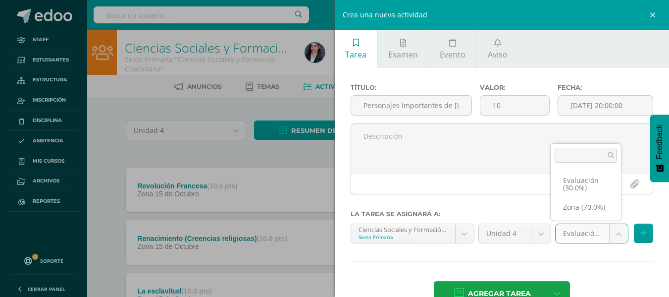
select select "66804"
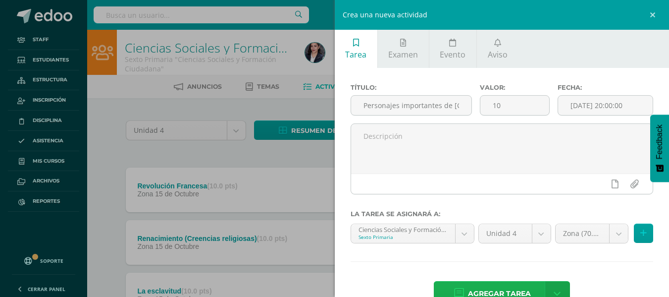
click at [477, 286] on span "Agregar tarea" at bounding box center [499, 293] width 63 height 24
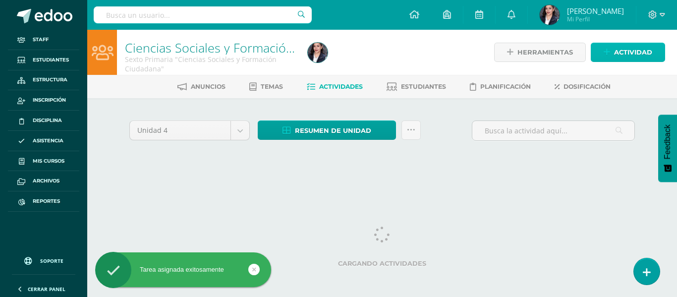
click at [609, 53] on icon at bounding box center [606, 52] width 6 height 8
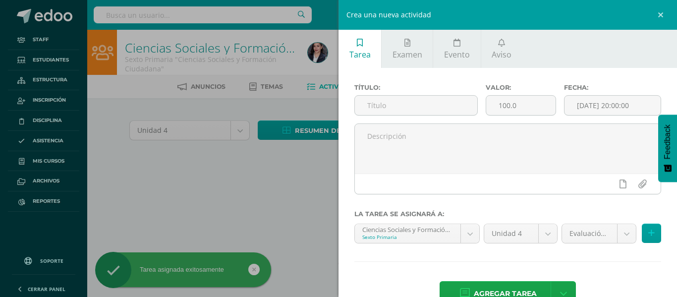
click at [421, 119] on div "Título:" at bounding box center [415, 104] width 131 height 40
click at [421, 111] on input "text" at bounding box center [416, 105] width 122 height 19
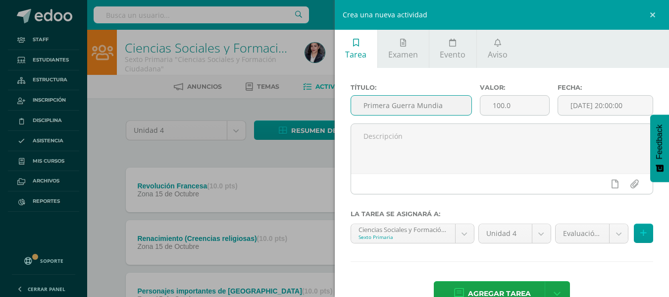
type input "Primera Guerra Mundia"
type input "10"
click at [569, 244] on div "Evaluación (30.0%) Evaluación (30.0%) Zona (70.0%)" at bounding box center [604, 237] width 103 height 28
click at [569, 239] on body "Tarea asignada exitosamente Staff Estudiantes Estructura Inscripción Disciplina…" at bounding box center [334, 217] width 669 height 435
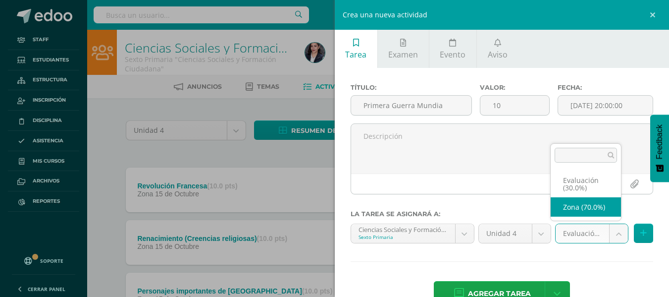
select select "66804"
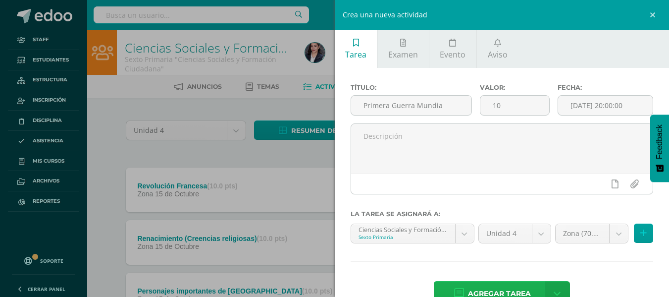
click at [509, 284] on span "Agregar tarea" at bounding box center [499, 293] width 63 height 24
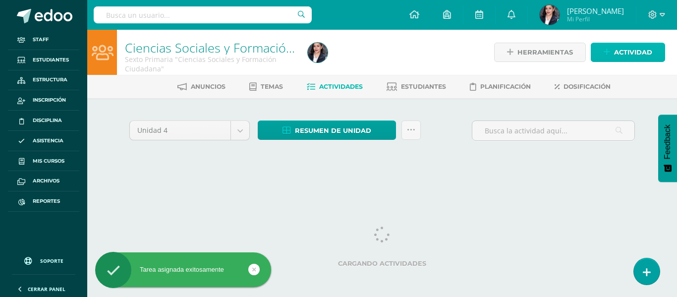
click at [625, 53] on span "Actividad" at bounding box center [633, 52] width 38 height 18
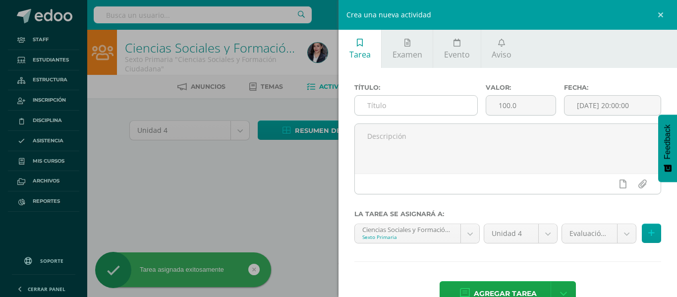
click at [436, 114] on input "text" at bounding box center [416, 105] width 122 height 19
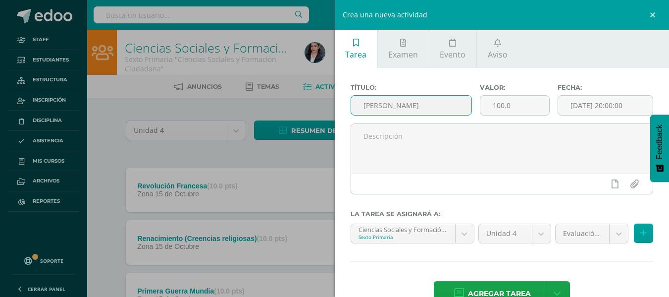
type input "[PERSON_NAME]"
type input "10"
click at [598, 226] on body "Tarea asignada exitosamente Staff Estudiantes Estructura Inscripción Disciplina…" at bounding box center [334, 244] width 669 height 488
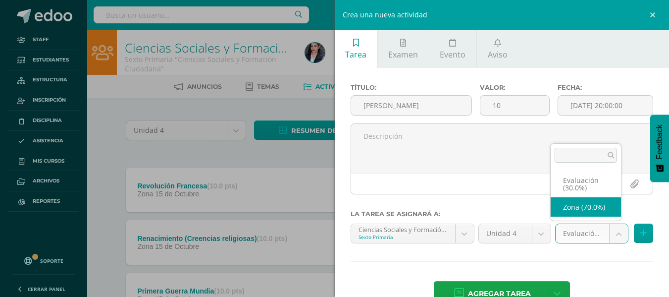
select select "66804"
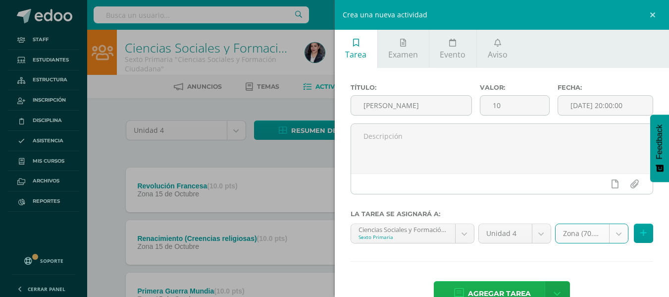
click at [502, 290] on span "Agregar tarea" at bounding box center [499, 293] width 63 height 24
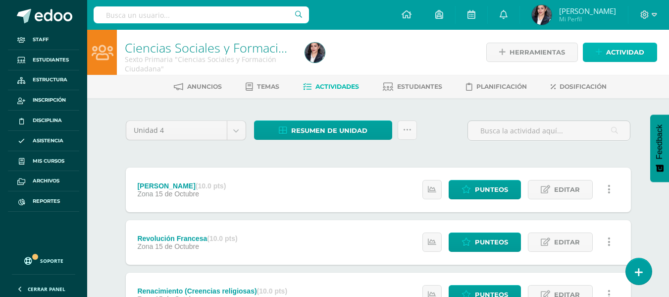
click at [642, 49] on span "Actividad" at bounding box center [625, 52] width 38 height 18
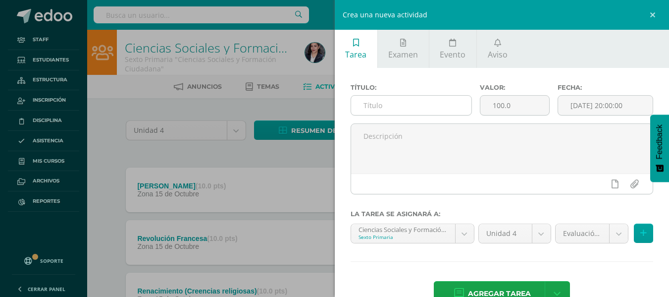
click at [374, 111] on input "text" at bounding box center [411, 105] width 120 height 19
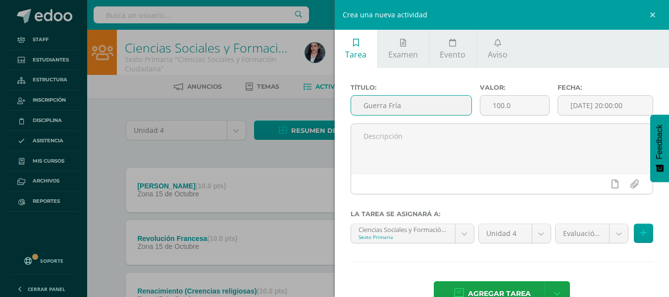
type input "Guerra Fría"
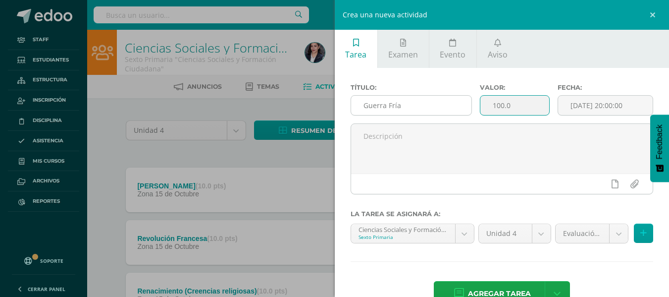
type input "3"
type input "10"
click at [554, 232] on body "Tarea asignada exitosamente Staff Estudiantes Estructura Inscripción Disciplina…" at bounding box center [334, 270] width 669 height 540
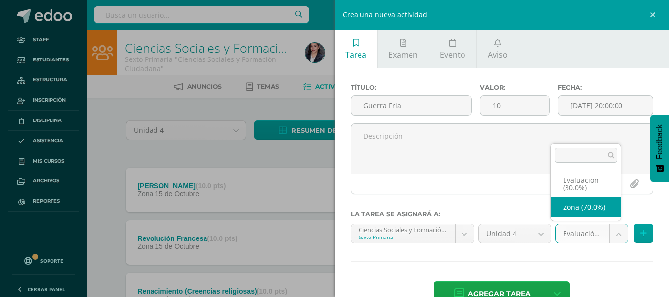
select select "66804"
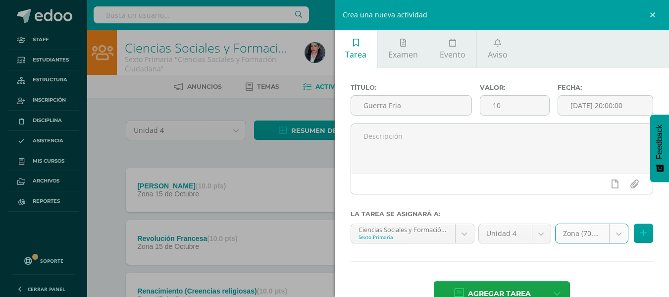
click at [507, 292] on span "Agregar tarea" at bounding box center [499, 293] width 63 height 24
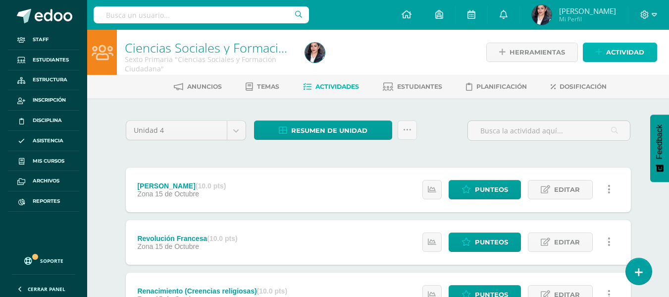
click at [613, 48] on span "Actividad" at bounding box center [625, 52] width 38 height 18
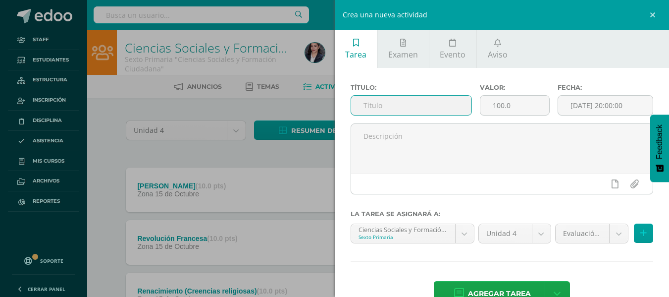
click at [396, 105] on input "text" at bounding box center [411, 105] width 120 height 19
type input "A"
type input "[GEOGRAPHIC_DATA]"
type input "10"
click at [586, 236] on body "Tarea asignada exitosamente Staff Estudiantes Estructura Inscripción Disciplina…" at bounding box center [334, 296] width 669 height 593
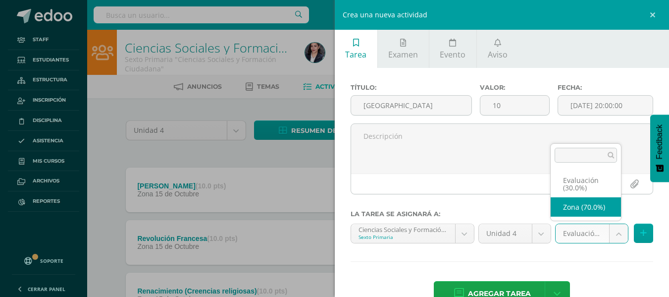
select select "66804"
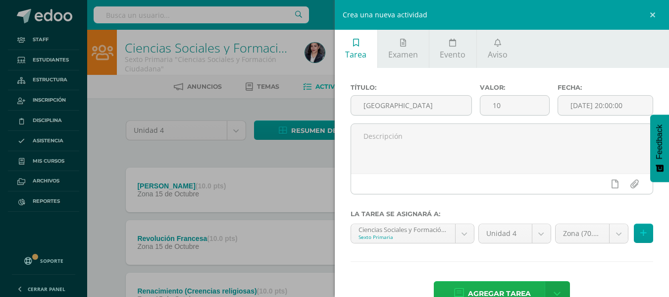
click at [495, 286] on span "Agregar tarea" at bounding box center [499, 293] width 63 height 24
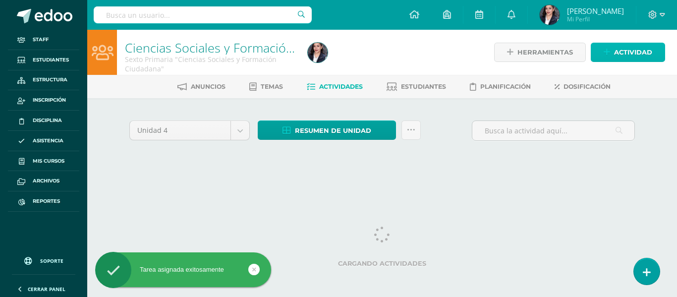
click at [636, 58] on span "Actividad" at bounding box center [633, 52] width 38 height 18
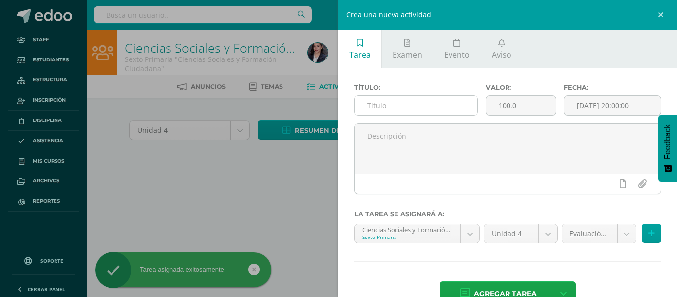
click at [405, 111] on input "text" at bounding box center [416, 105] width 122 height 19
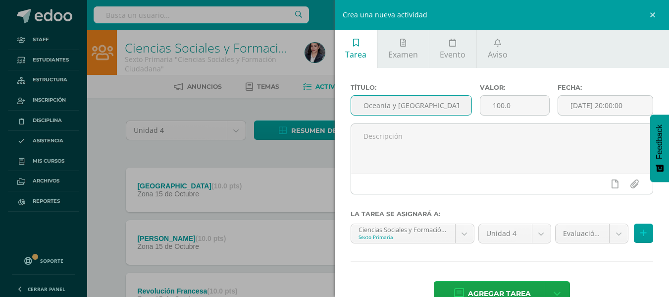
type input "Oceanía y [GEOGRAPHIC_DATA]"
type input "10"
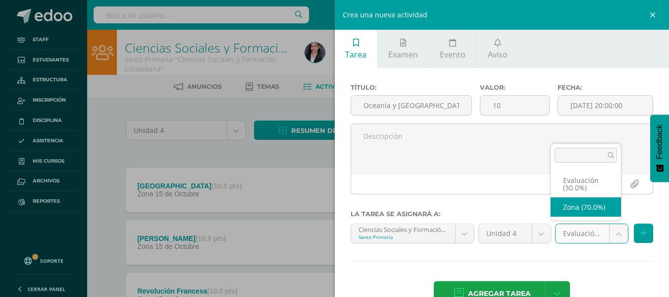
select select "66804"
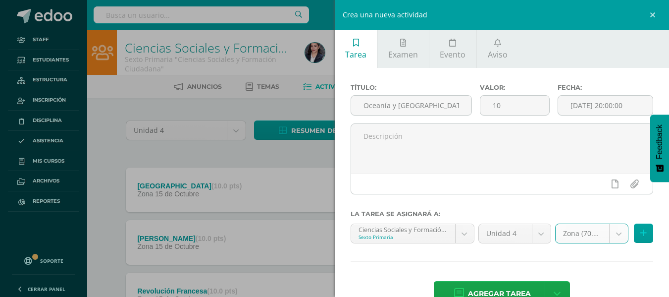
click at [524, 295] on span "Agregar tarea" at bounding box center [499, 293] width 63 height 24
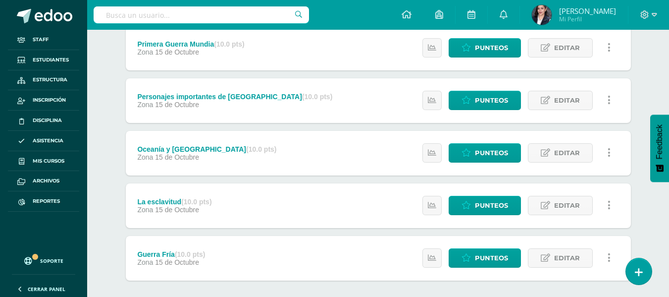
scroll to position [401, 0]
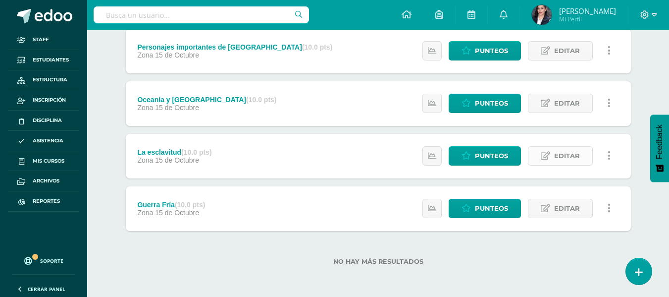
click at [551, 154] on link "Editar" at bounding box center [560, 155] width 65 height 19
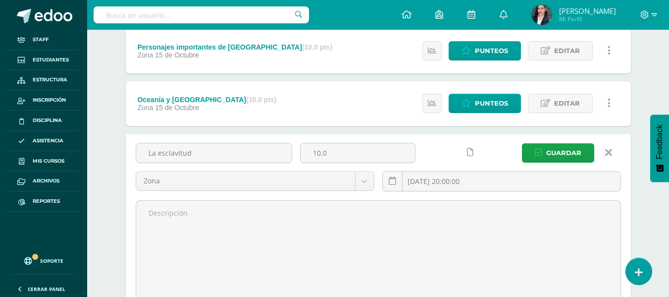
drag, startPoint x: 346, startPoint y: 155, endPoint x: 241, endPoint y: 136, distance: 106.6
click at [191, 155] on div "La esclavitud 10.0 Zona Zona Evaluación 2025-10-15 20:00:00 Guardar" at bounding box center [378, 171] width 493 height 56
type input "5"
click at [570, 153] on span "Guardar" at bounding box center [563, 153] width 35 height 18
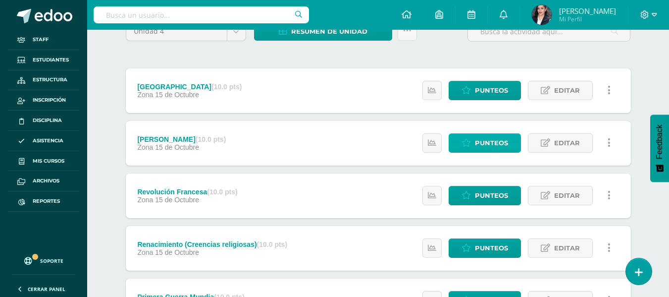
scroll to position [149, 0]
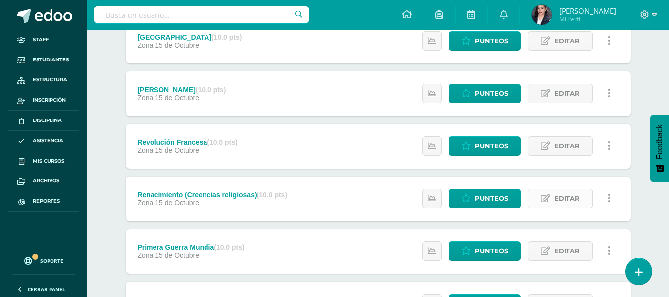
click at [536, 197] on link "Editar" at bounding box center [560, 198] width 65 height 19
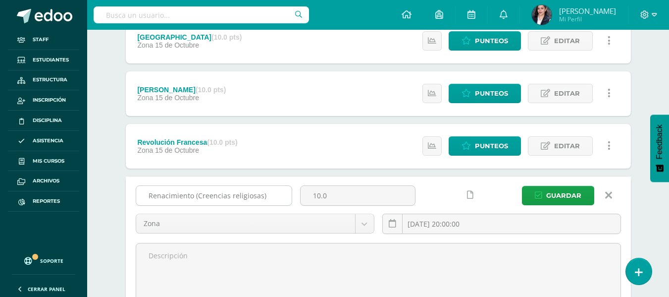
drag, startPoint x: 369, startPoint y: 203, endPoint x: 188, endPoint y: 202, distance: 180.8
click at [188, 202] on div "Renacimiento (Creencias religiosas) 10.0 Zona Zona Evaluación 2025-10-15 20:00:…" at bounding box center [378, 213] width 493 height 56
type input "8"
type input "5"
click at [573, 194] on span "Guardar" at bounding box center [563, 195] width 35 height 18
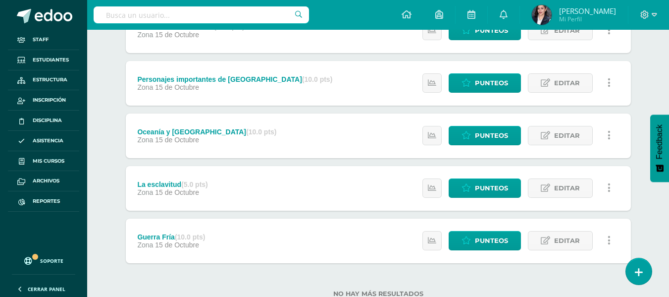
scroll to position [352, 0]
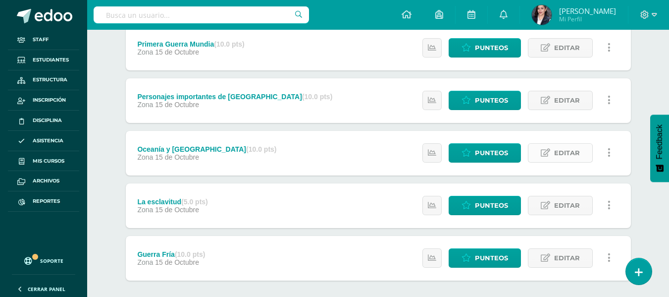
click at [545, 147] on link "Editar" at bounding box center [560, 152] width 65 height 19
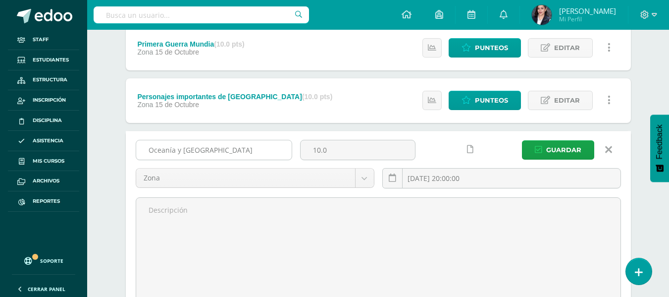
drag, startPoint x: 289, startPoint y: 152, endPoint x: 271, endPoint y: 152, distance: 17.8
click at [271, 152] on div "Oceanía y Antártida 10.0 Zona Zona Evaluación 2025-10-15 20:00:00 Guardar" at bounding box center [378, 168] width 493 height 56
type input "5"
click at [548, 143] on span "Guardar" at bounding box center [563, 150] width 35 height 18
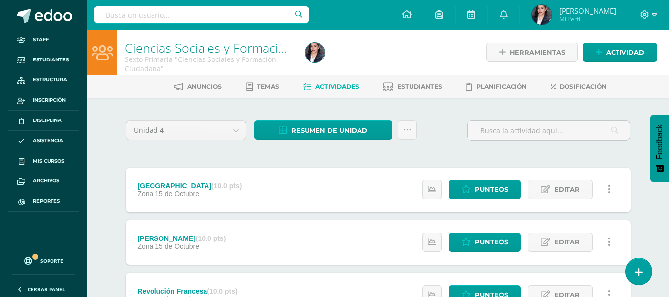
scroll to position [50, 0]
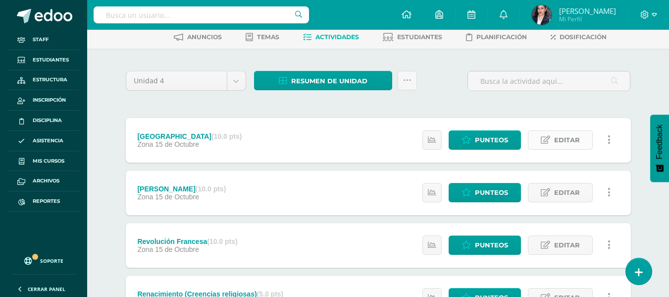
click at [581, 141] on link "Editar" at bounding box center [560, 139] width 65 height 19
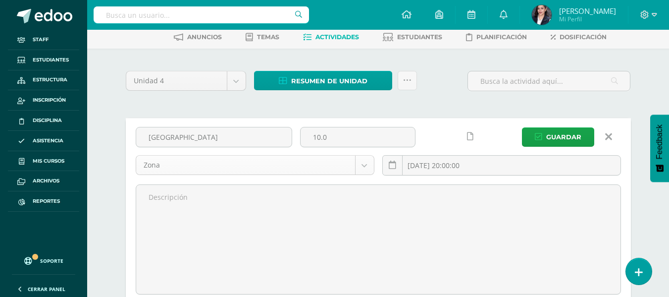
drag, startPoint x: 352, startPoint y: 138, endPoint x: 167, endPoint y: 157, distance: 185.7
click at [167, 157] on div "África 10.0 Zona Zona Evaluación 2025-10-15 20:00:00 Guardar" at bounding box center [378, 155] width 493 height 56
type input "5"
click at [578, 132] on span "Guardar" at bounding box center [563, 137] width 35 height 18
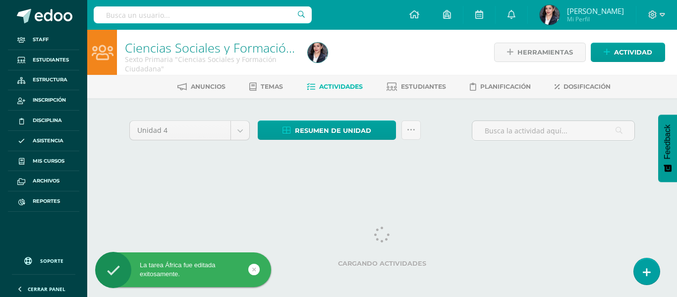
click at [456, 187] on html "La tarea África fue editada exitosamente. Staff Estudiantes Estructura Inscripc…" at bounding box center [338, 93] width 677 height 187
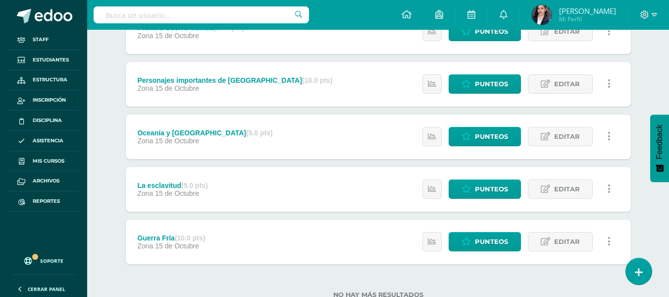
scroll to position [352, 0]
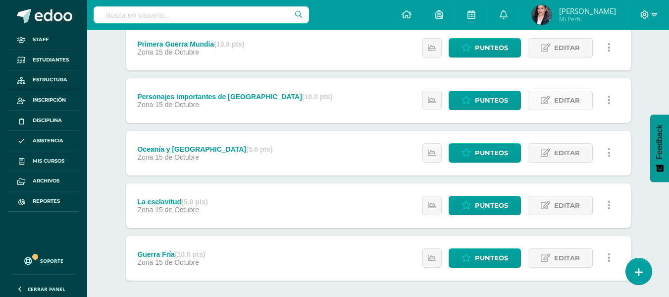
click at [571, 101] on span "Editar" at bounding box center [567, 100] width 26 height 18
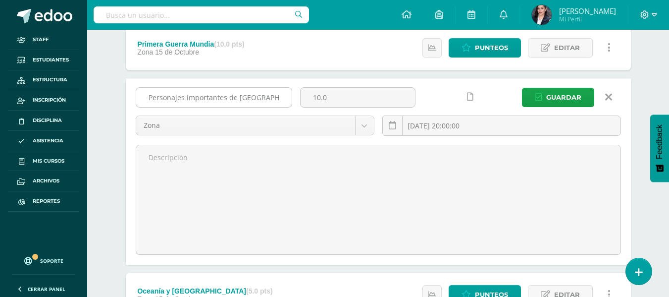
drag, startPoint x: 385, startPoint y: 100, endPoint x: 250, endPoint y: 102, distance: 135.7
click at [250, 102] on div "Personajes importantes de América 10.0 Zona Zona Evaluación 2025-10-15 20:00:00…" at bounding box center [378, 115] width 493 height 56
type input "5"
click at [568, 83] on div "Personajes importantes de América 5 Zona Zona Evaluación 2025-10-15 20:00:00 Gu…" at bounding box center [378, 171] width 505 height 186
click at [570, 93] on span "Guardar" at bounding box center [563, 97] width 35 height 18
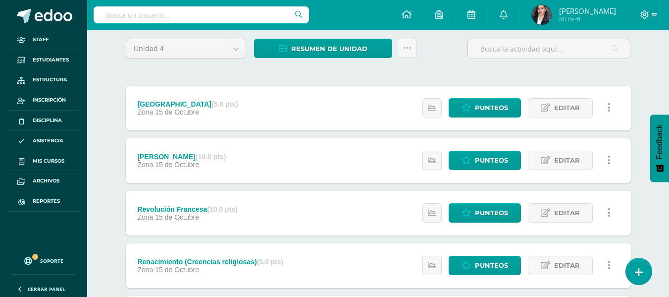
scroll to position [99, 0]
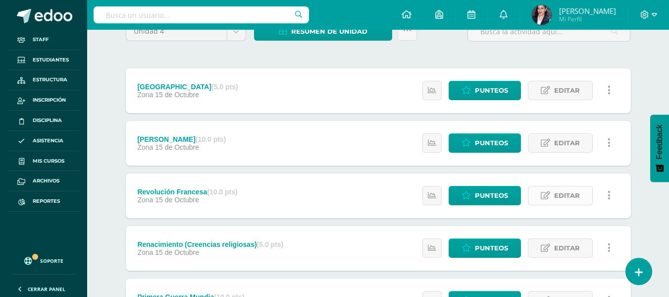
click at [530, 201] on link "Editar" at bounding box center [560, 195] width 65 height 19
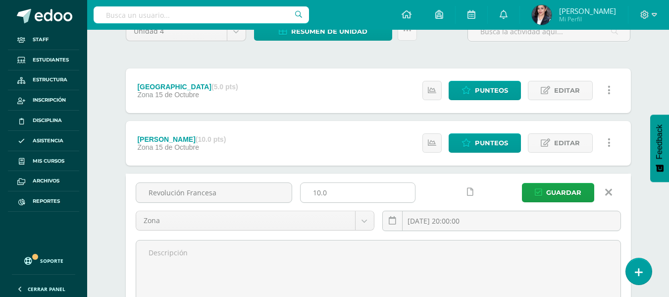
drag, startPoint x: 362, startPoint y: 193, endPoint x: 308, endPoint y: 199, distance: 54.8
click at [267, 199] on div "Revolución Francesa 10.0 Zona Zona Evaluación 2025-10-15 20:00:00 Guardar" at bounding box center [378, 210] width 493 height 56
type input "4"
type input "5"
click at [539, 187] on button "Guardar" at bounding box center [558, 192] width 72 height 19
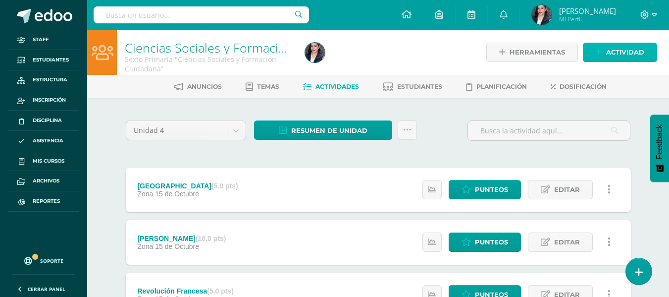
drag, startPoint x: 615, startPoint y: 47, endPoint x: 611, endPoint y: 57, distance: 11.0
click at [615, 47] on span "Actividad" at bounding box center [625, 52] width 38 height 18
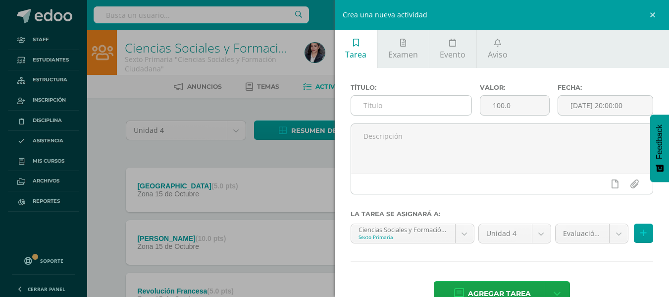
click at [369, 112] on input "text" at bounding box center [411, 105] width 120 height 19
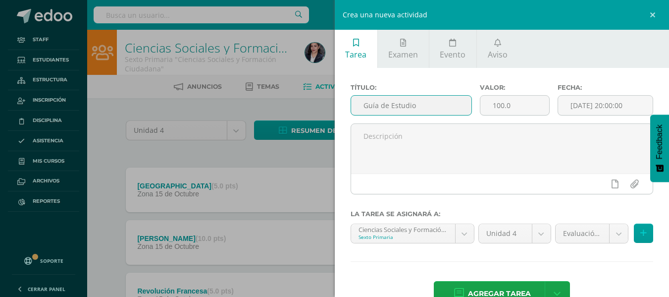
type input "Guía de Estudio"
type input "10"
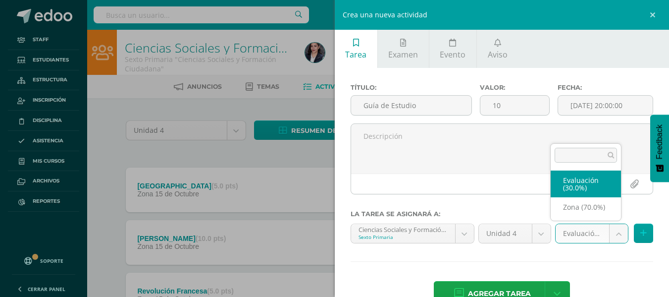
select select "66804"
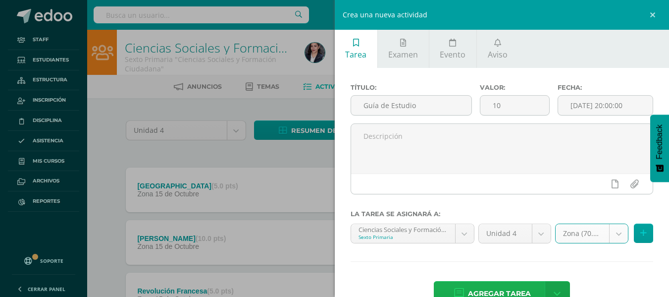
click at [527, 290] on link "Agregar tarea" at bounding box center [492, 293] width 117 height 25
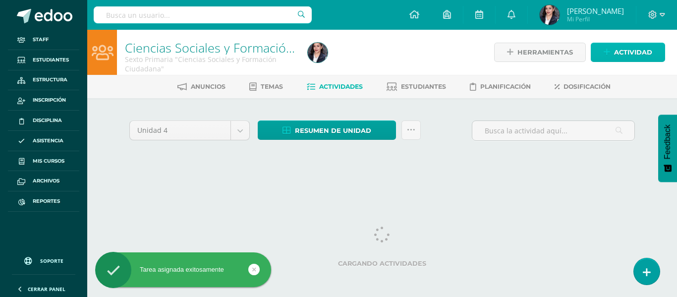
click at [632, 45] on span "Actividad" at bounding box center [633, 52] width 38 height 18
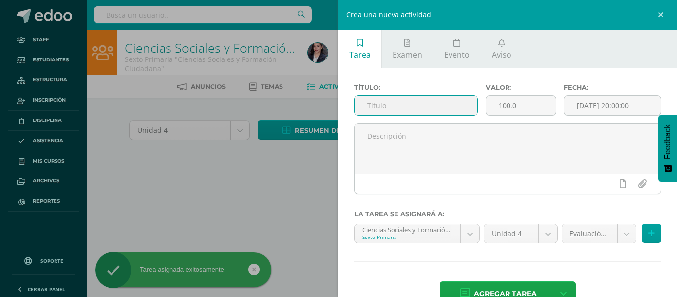
click at [392, 106] on input "text" at bounding box center [416, 105] width 122 height 19
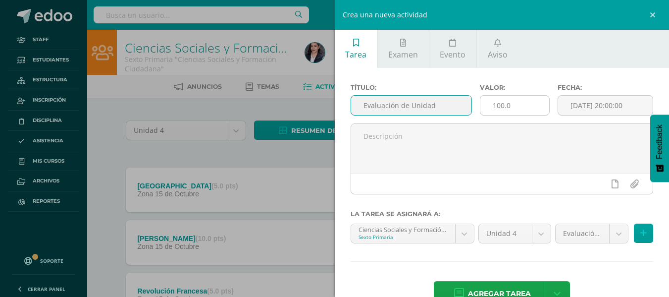
type input "Evaluación de Unidad"
click at [515, 109] on input "100.0" at bounding box center [514, 105] width 69 height 19
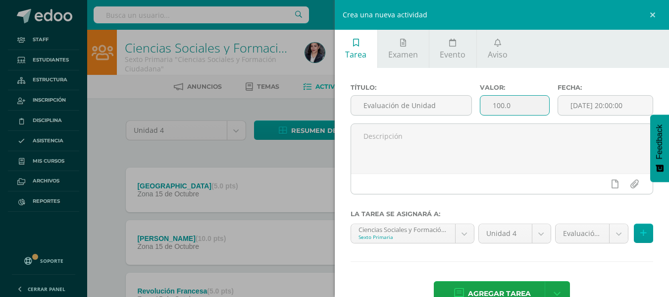
click at [515, 109] on input "100.0" at bounding box center [514, 105] width 69 height 19
type input "30"
click at [526, 290] on span "Agregar tarea" at bounding box center [499, 293] width 63 height 24
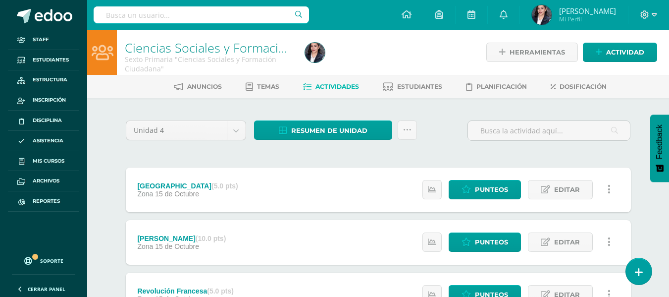
click at [435, 126] on div "Unidad 4 Unidad 1 Unidad 2 Unidad 3 Unidad 4 Resumen de unidad Descargar como H…" at bounding box center [378, 134] width 513 height 28
click at [404, 131] on icon at bounding box center [407, 130] width 8 height 8
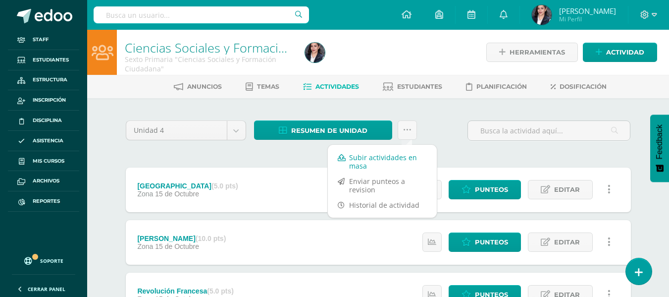
click at [364, 156] on link "Subir actividades en masa" at bounding box center [382, 162] width 109 height 24
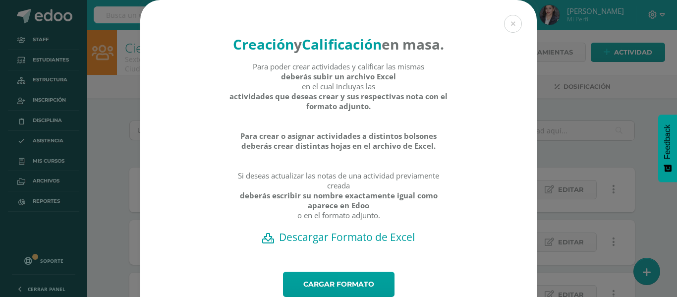
click at [326, 244] on h2 "Descargar Formato de Excel" at bounding box center [339, 237] width 362 height 14
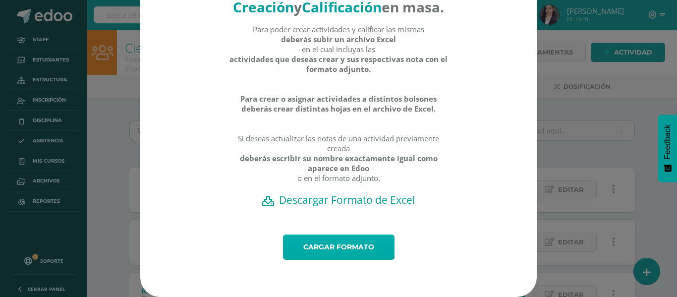
click at [369, 251] on link "Cargar formato" at bounding box center [338, 246] width 111 height 25
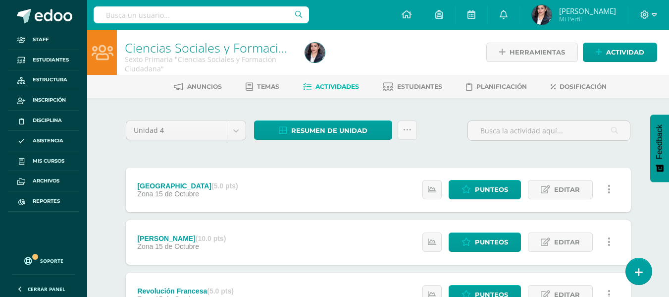
click at [452, 63] on div at bounding box center [393, 52] width 184 height 45
